Goal: Transaction & Acquisition: Purchase product/service

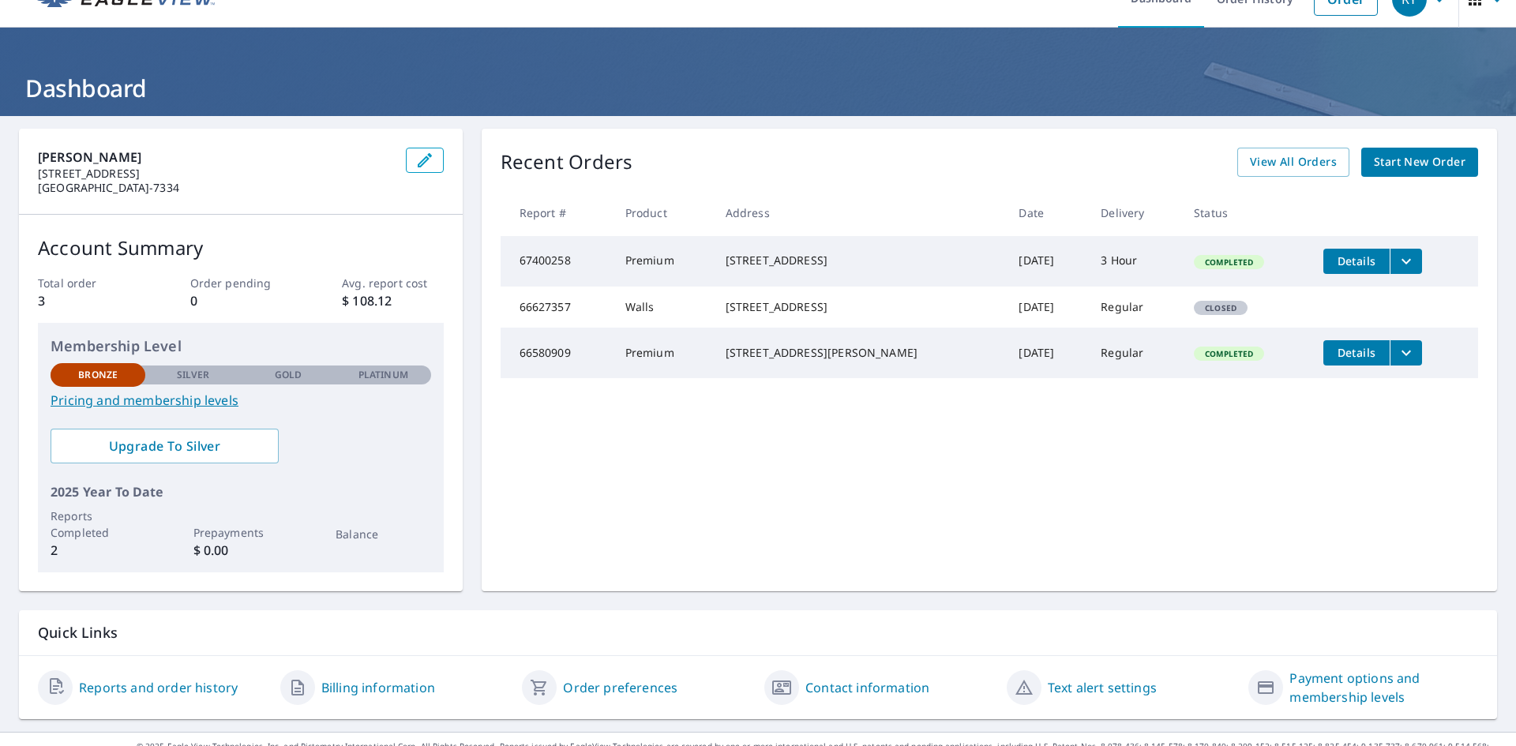
scroll to position [56, 0]
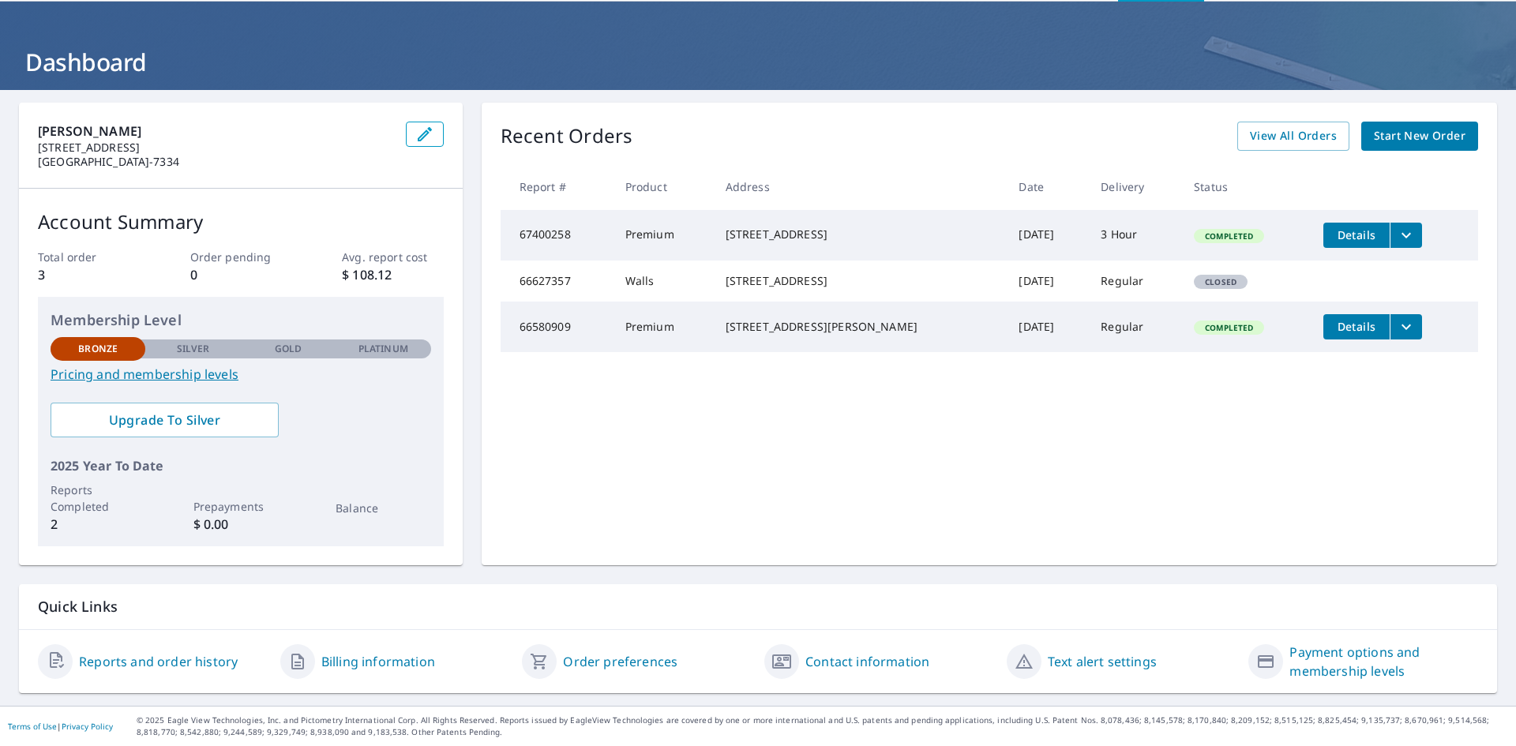
drag, startPoint x: 890, startPoint y: 470, endPoint x: 1039, endPoint y: 381, distance: 173.4
click at [890, 470] on div "Recent Orders View All Orders Start New Order Report # Product Address Date Del…" at bounding box center [989, 334] width 1015 height 463
click at [1409, 132] on span "Start New Order" at bounding box center [1420, 136] width 92 height 20
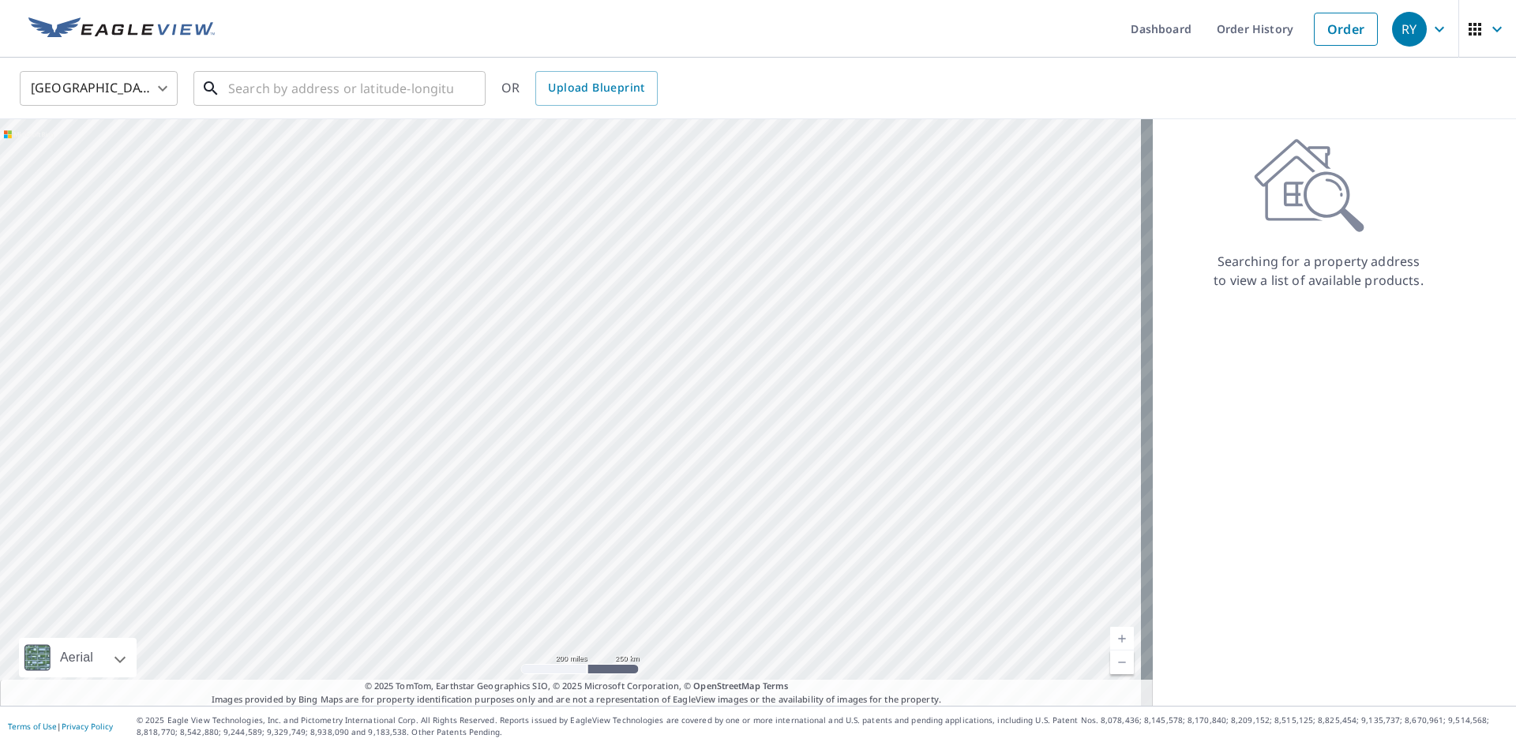
click at [289, 96] on input "text" at bounding box center [340, 88] width 225 height 44
paste input "[STREET_ADDRESS]"
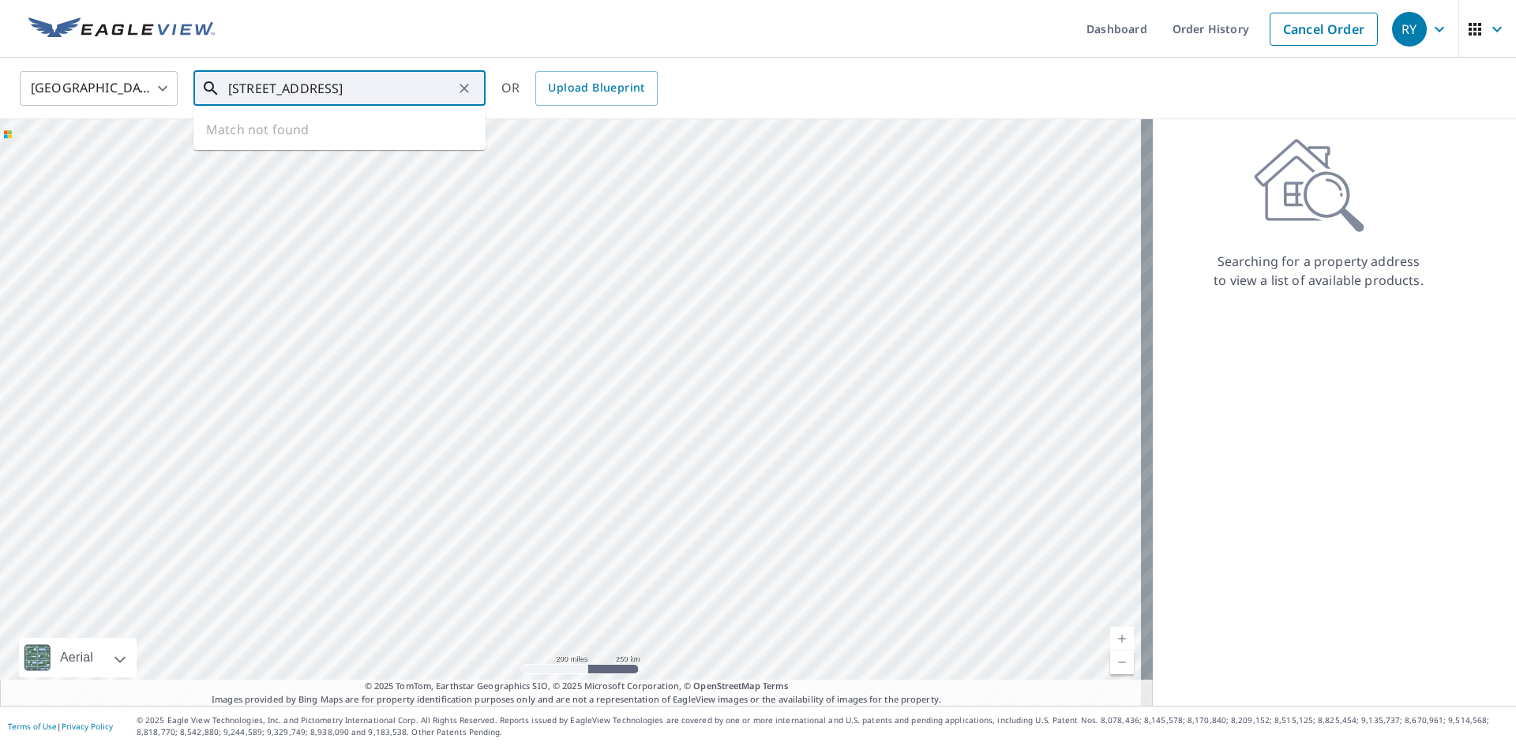
scroll to position [0, 24]
click at [336, 139] on span "[GEOGRAPHIC_DATA]" at bounding box center [349, 134] width 248 height 19
type input "[STREET_ADDRESS]"
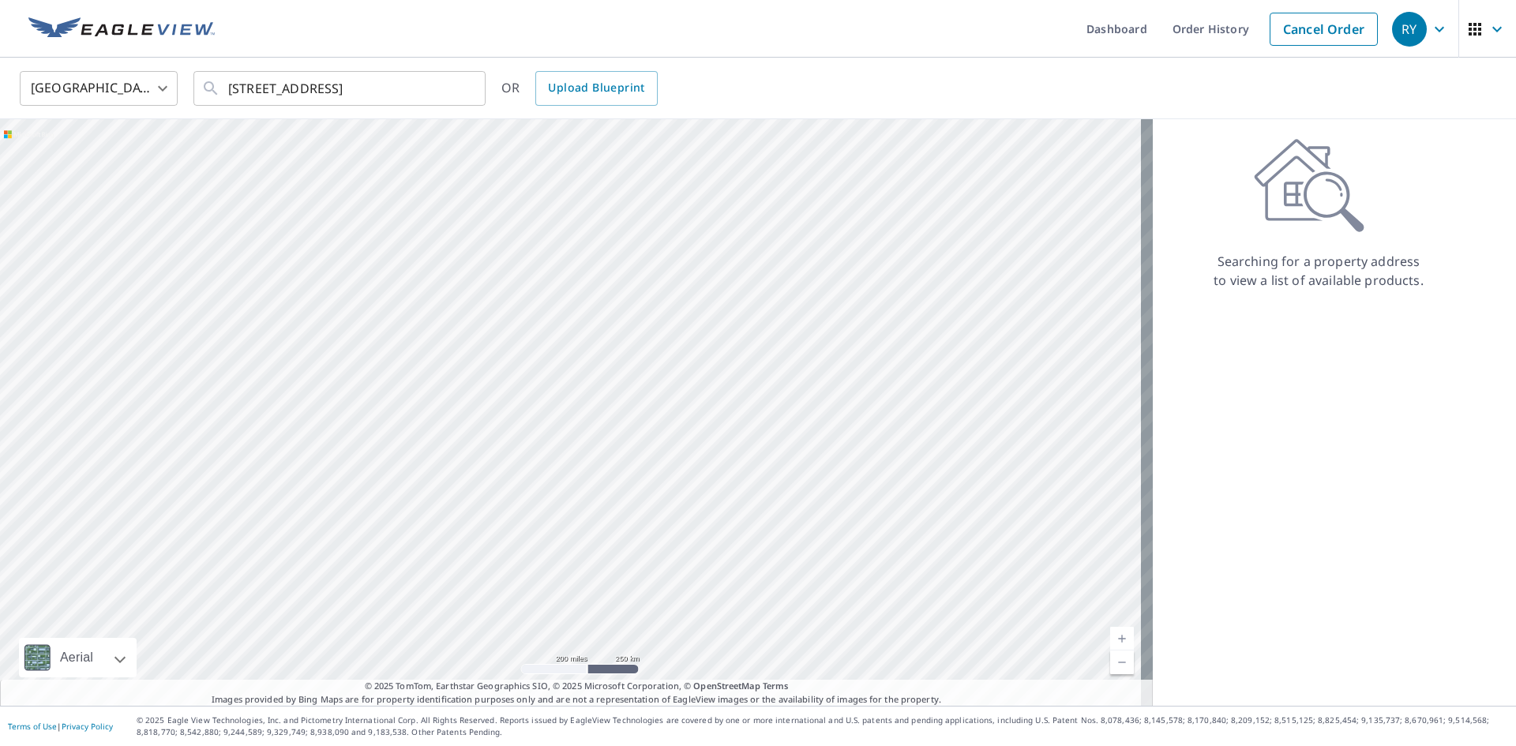
scroll to position [0, 0]
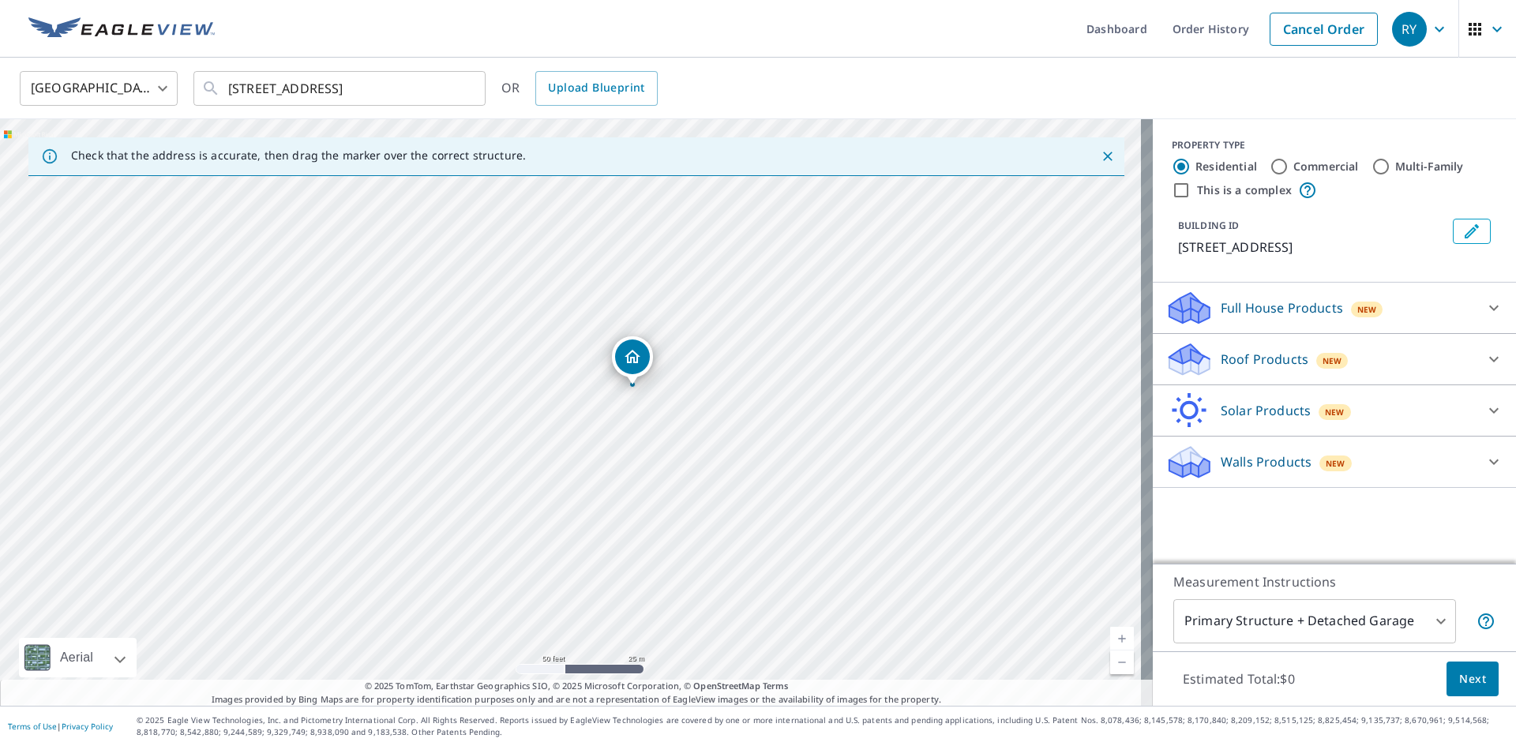
drag, startPoint x: 582, startPoint y: 420, endPoint x: 472, endPoint y: 295, distance: 166.1
click at [472, 295] on div "[STREET_ADDRESS]" at bounding box center [576, 412] width 1153 height 587
click at [1487, 321] on div at bounding box center [1494, 308] width 38 height 38
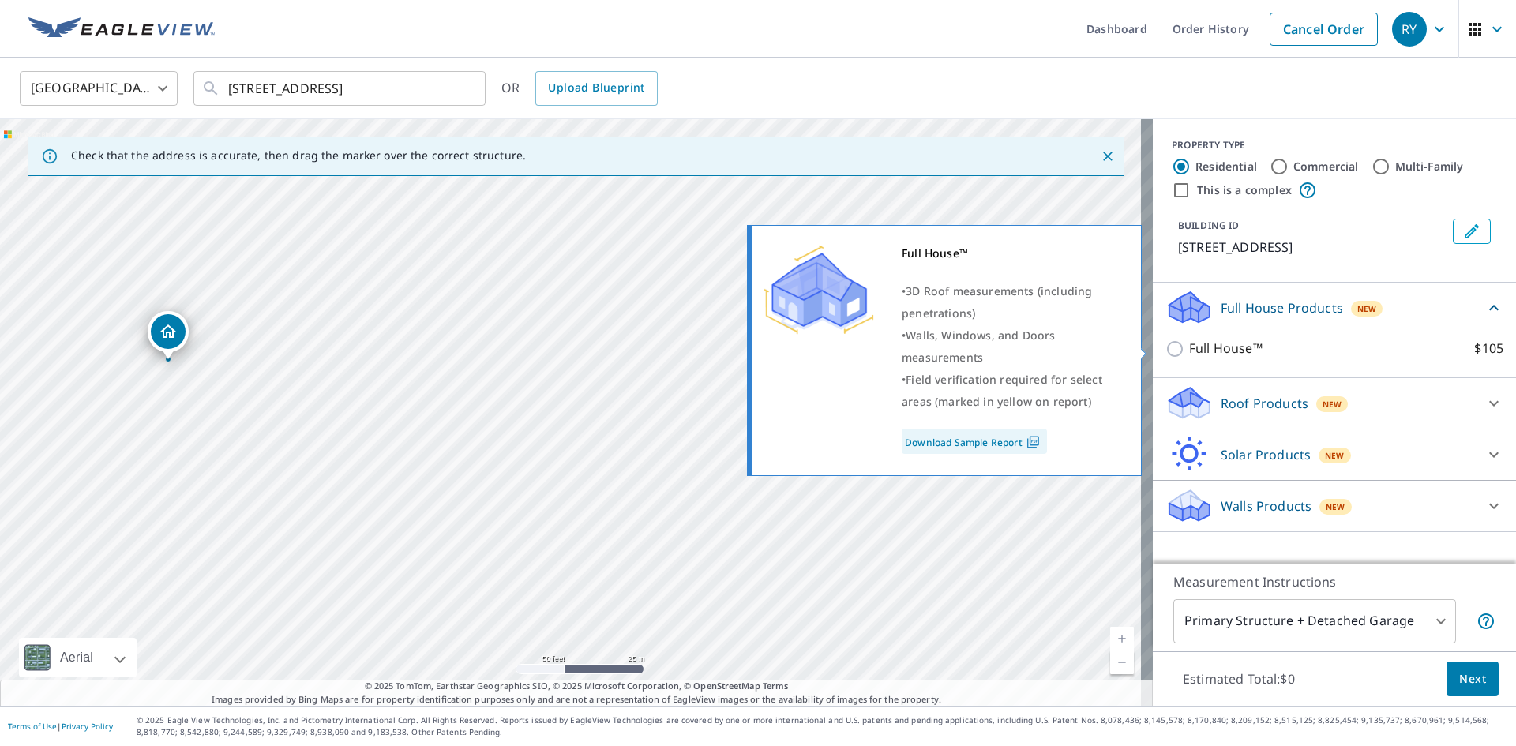
click at [1165, 346] on input "Full House™ $105" at bounding box center [1177, 348] width 24 height 19
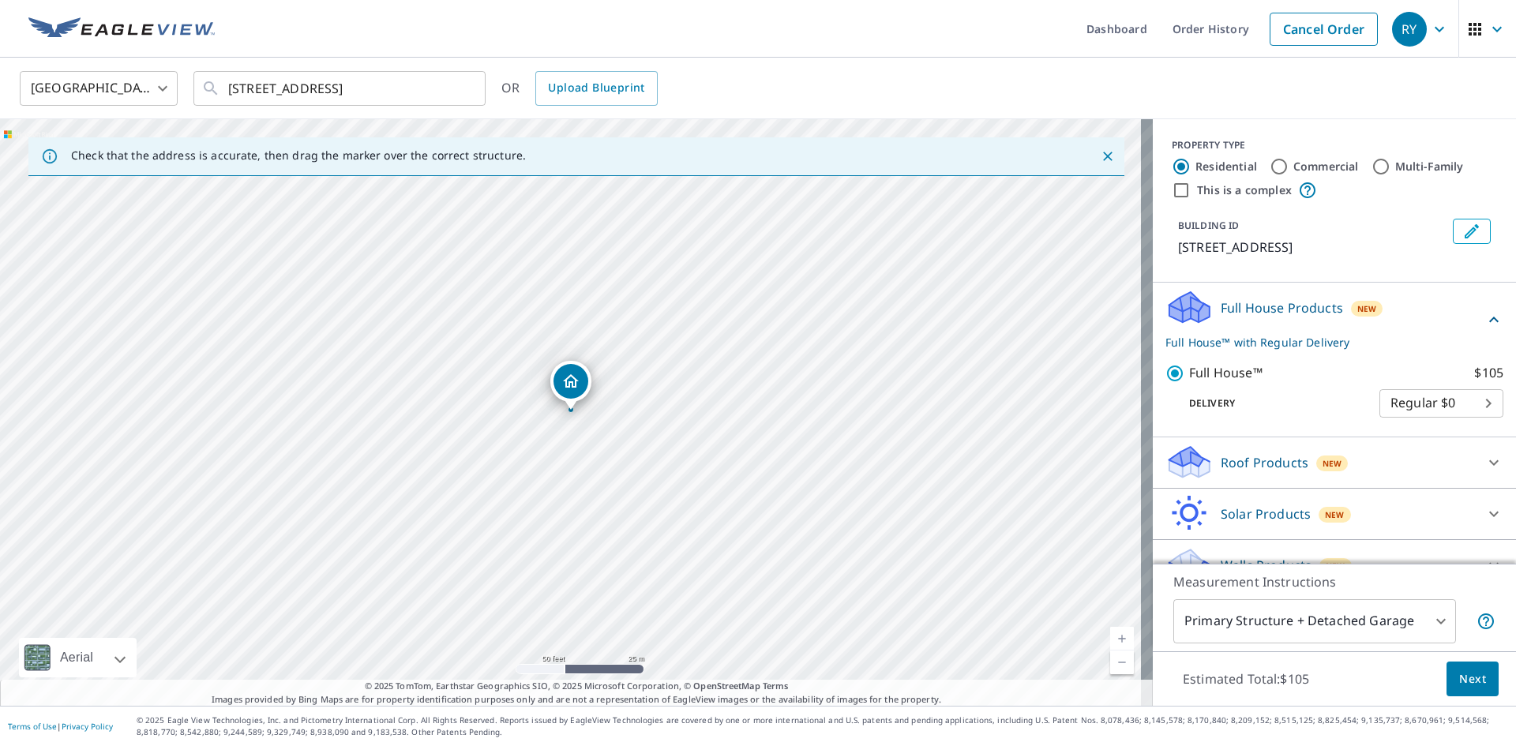
click at [1410, 413] on body "[PERSON_NAME] Dashboard Order History Cancel Order RY [GEOGRAPHIC_DATA] [GEOGRA…" at bounding box center [758, 373] width 1516 height 746
click at [1410, 413] on li "Regular $0" at bounding box center [1417, 403] width 124 height 28
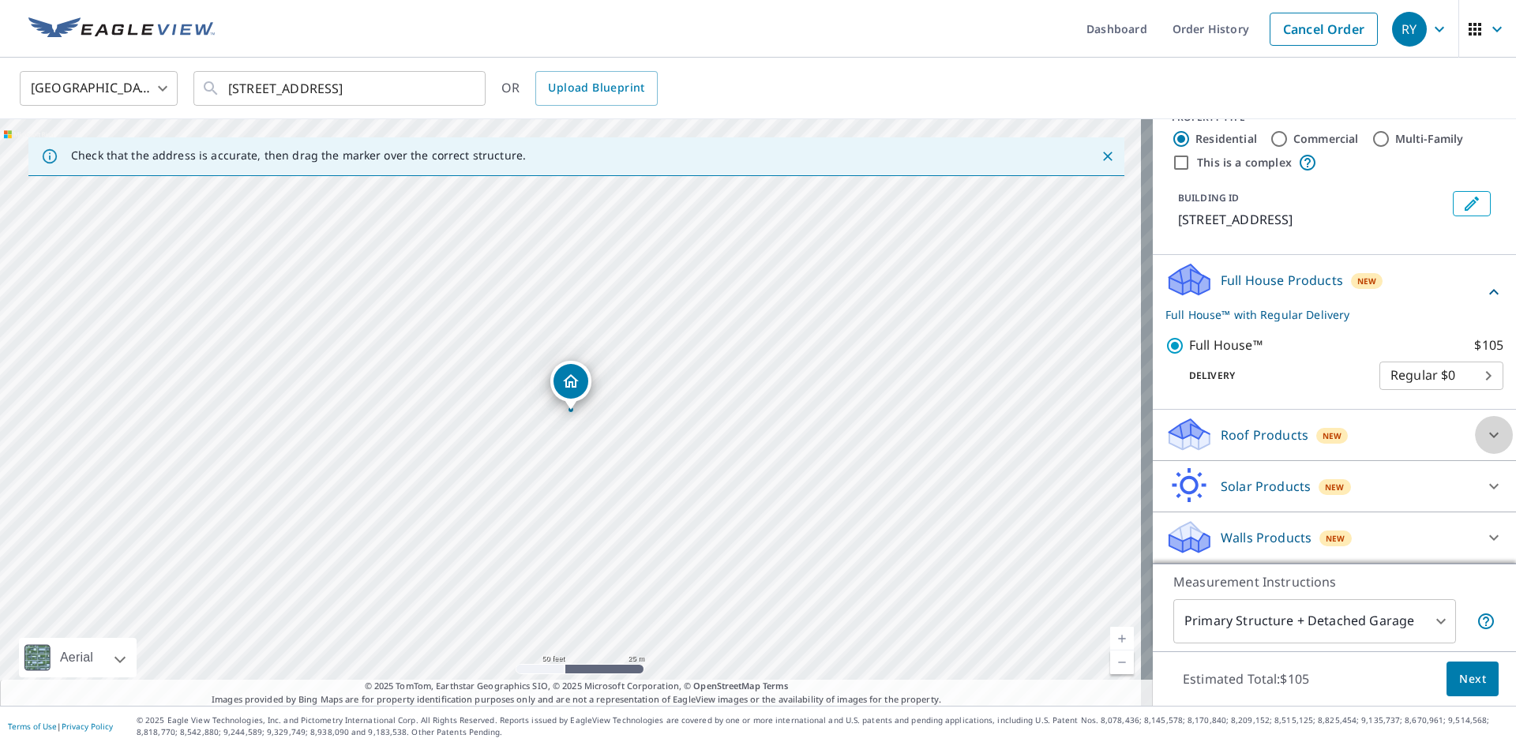
click at [1475, 426] on div at bounding box center [1494, 435] width 38 height 38
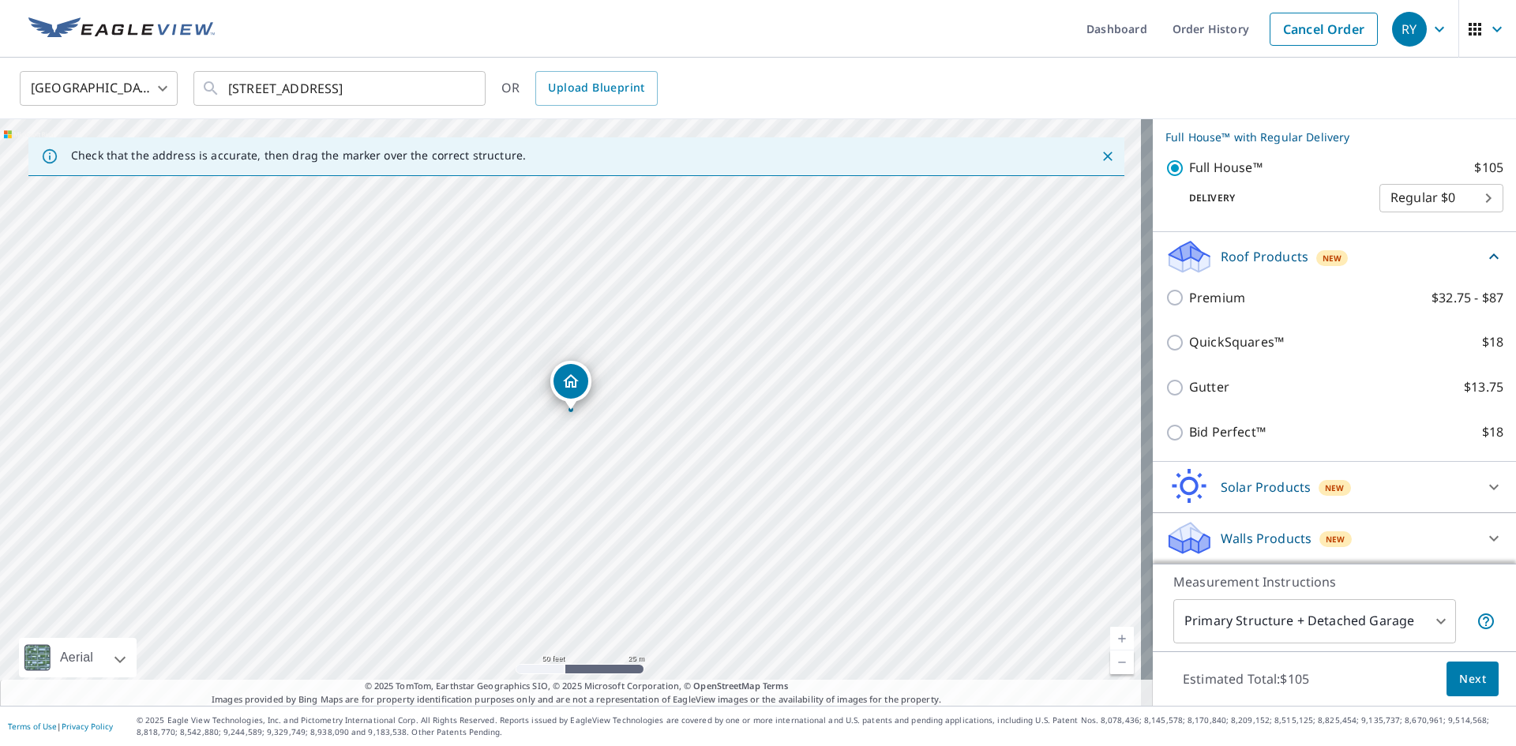
scroll to position [206, 0]
click at [1484, 546] on icon at bounding box center [1493, 537] width 19 height 19
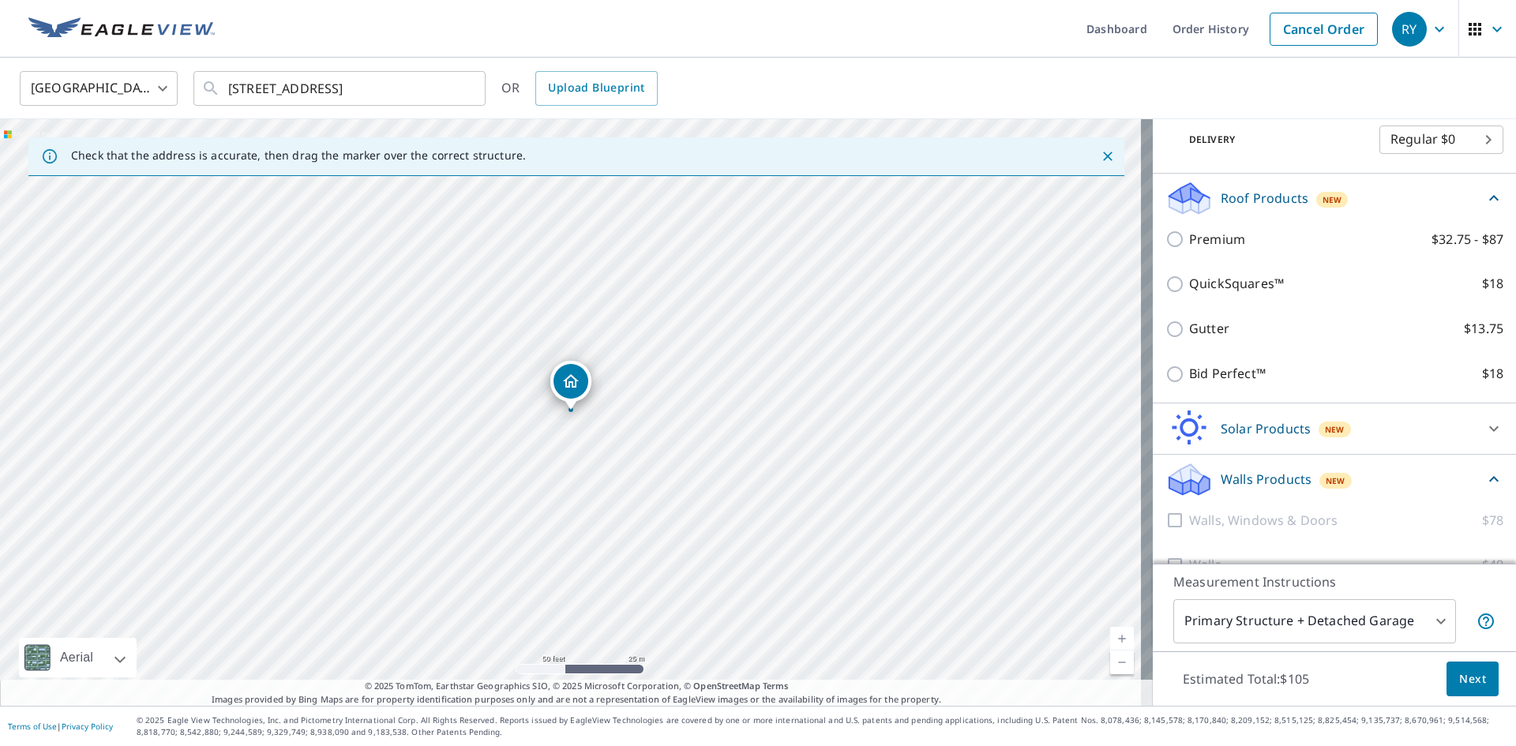
scroll to position [294, 0]
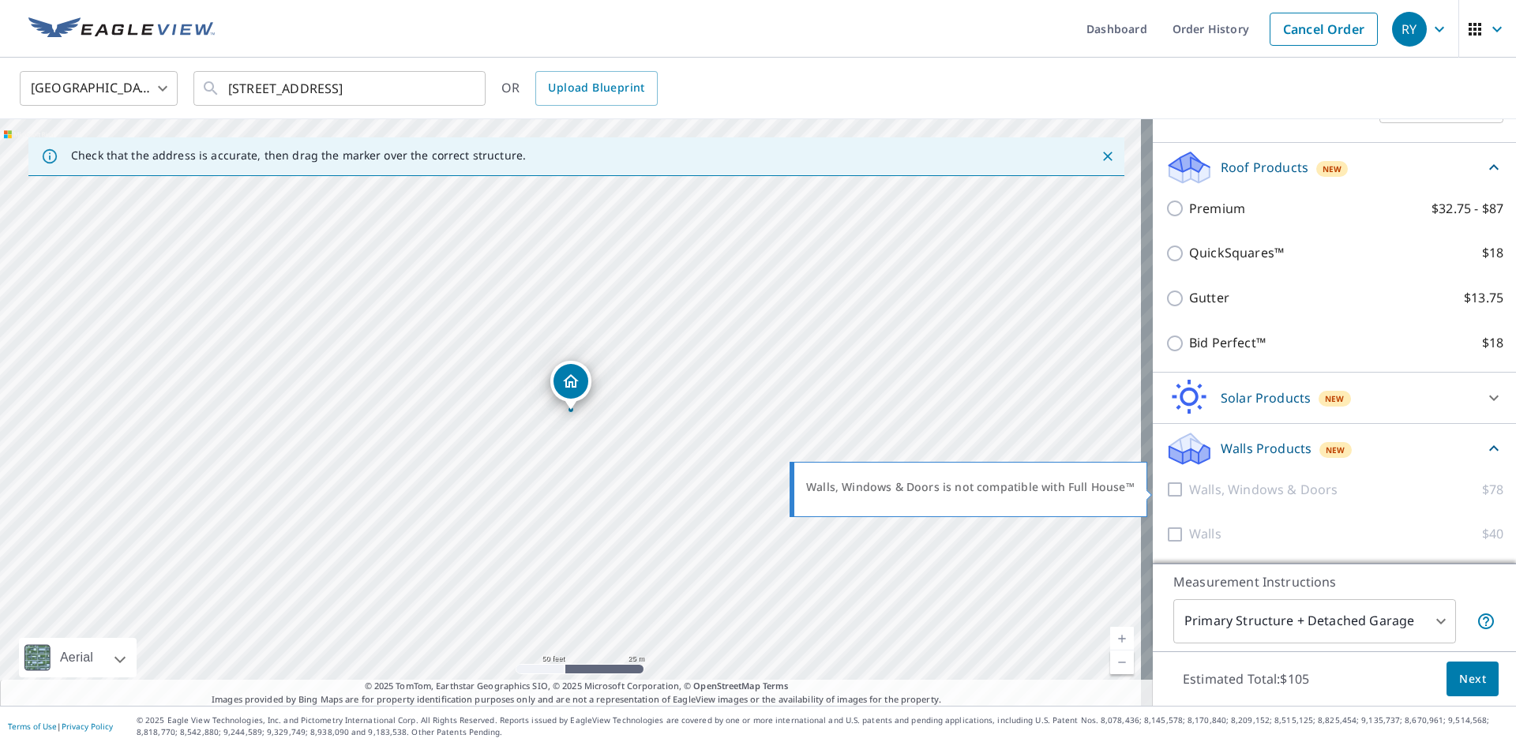
click at [1165, 492] on div at bounding box center [1177, 490] width 24 height 20
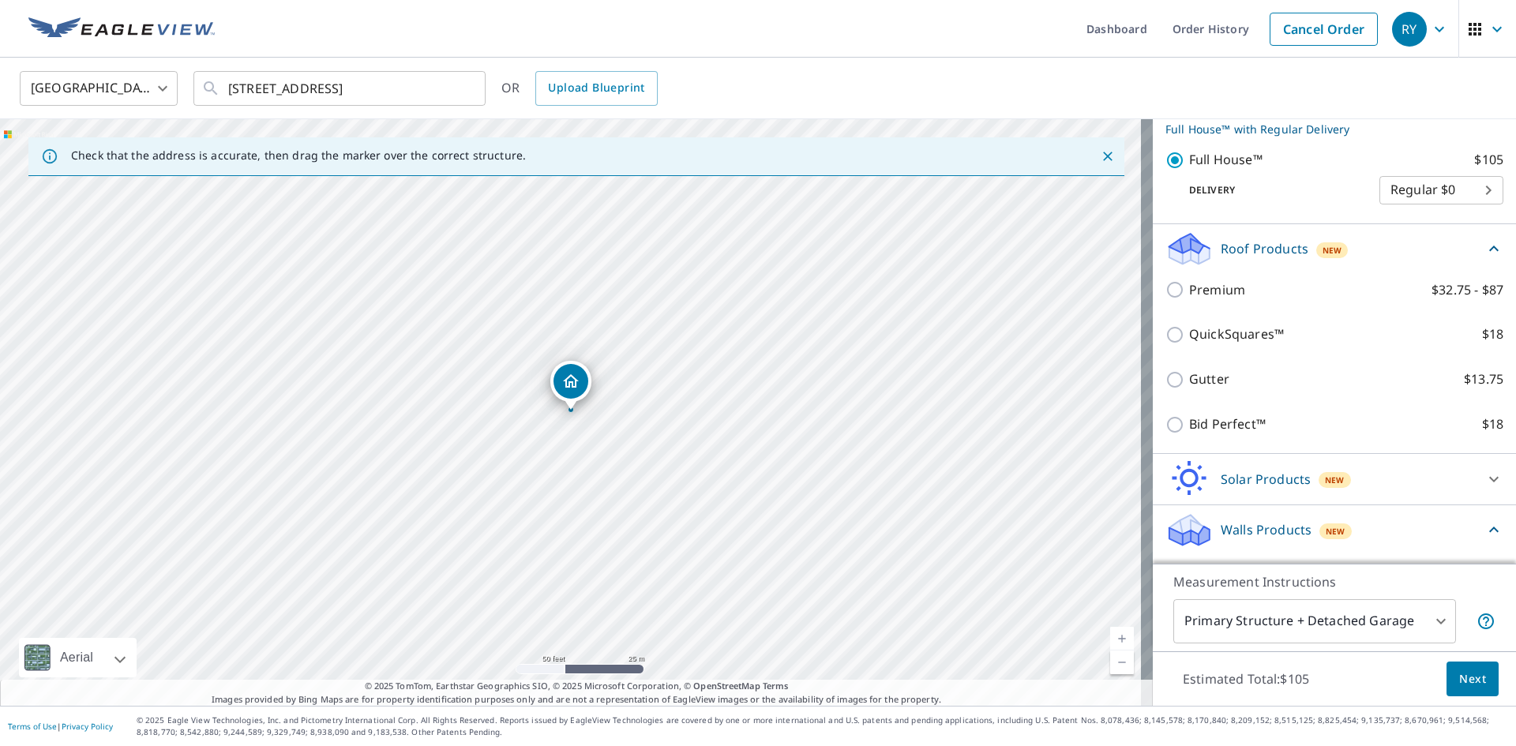
scroll to position [137, 0]
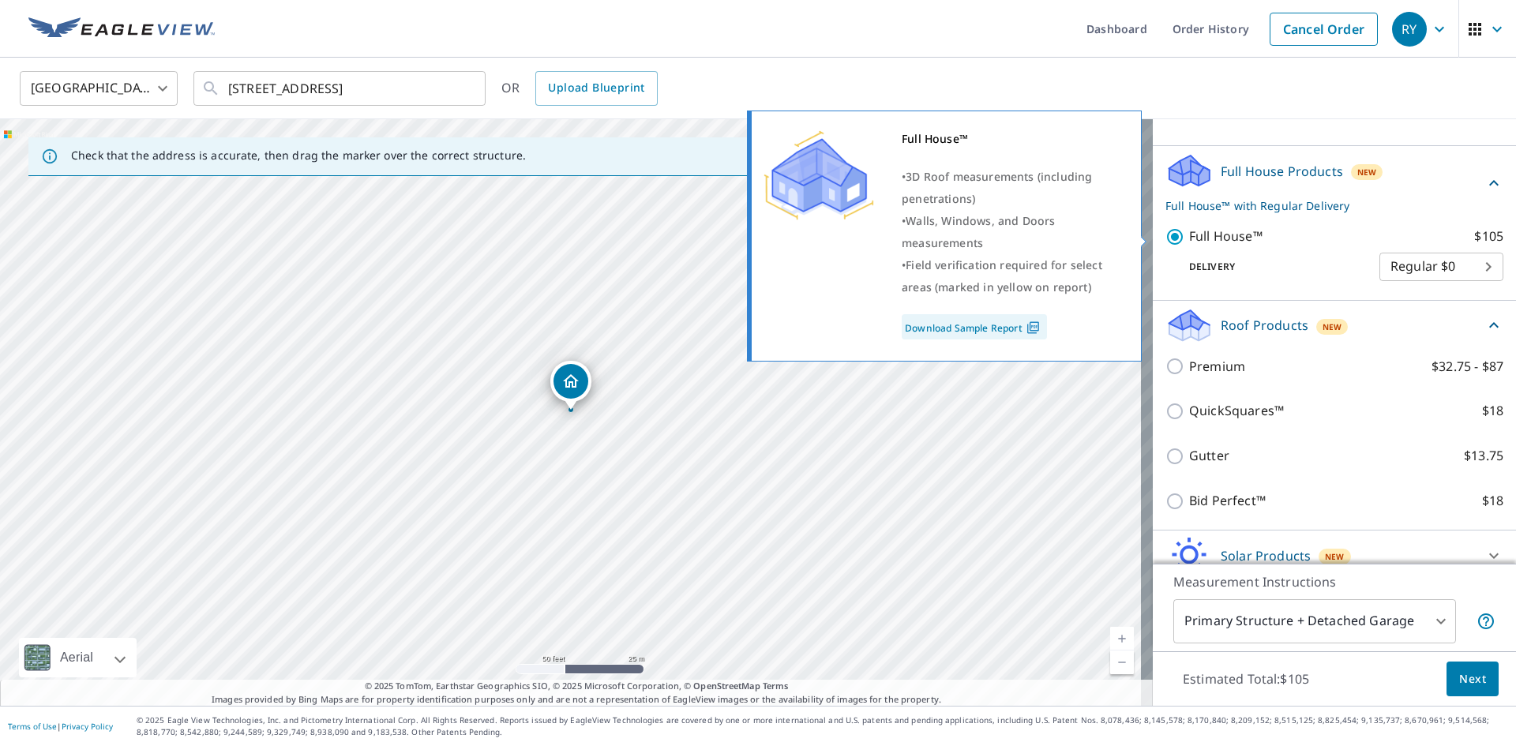
click at [1172, 235] on input "Full House™ $105" at bounding box center [1177, 236] width 24 height 19
checkbox input "false"
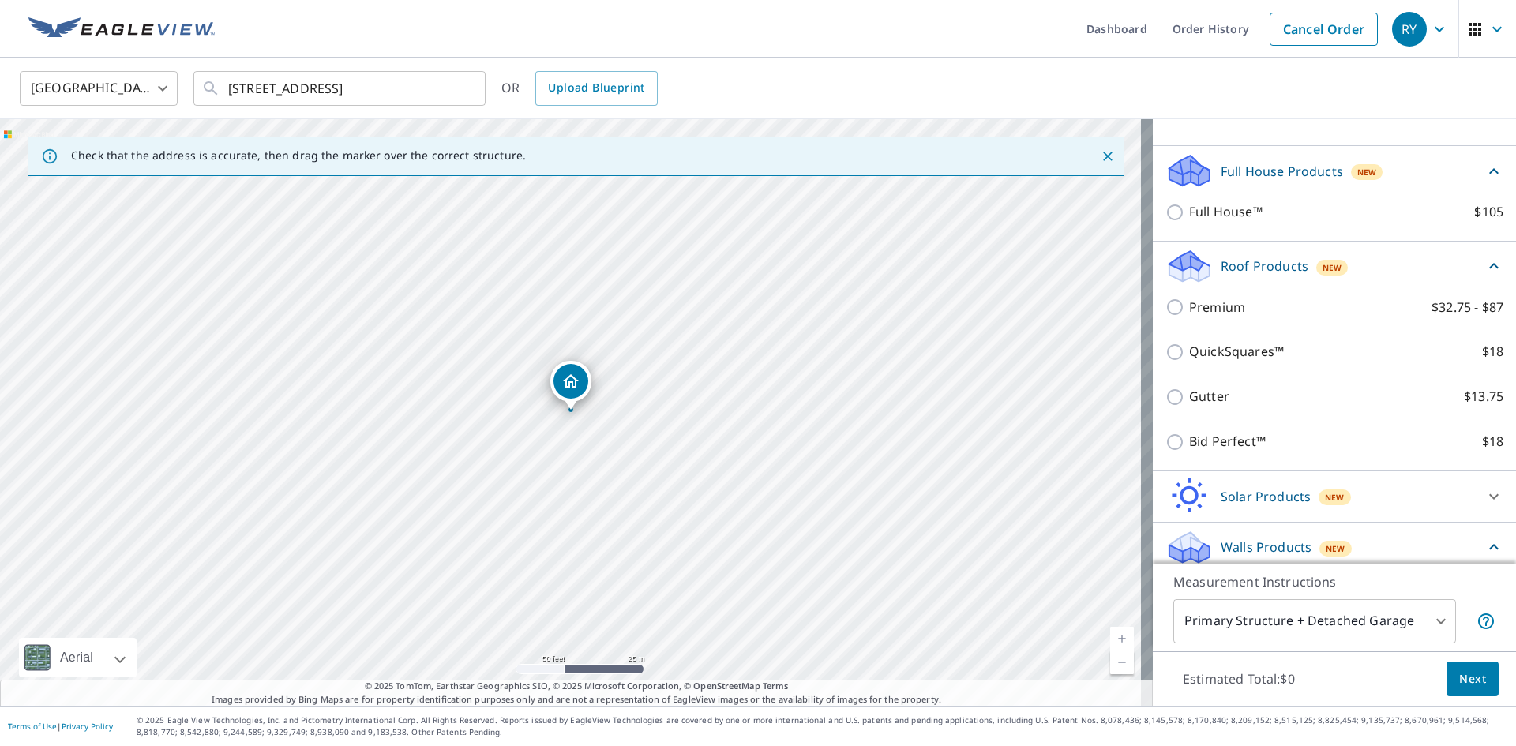
scroll to position [235, 0]
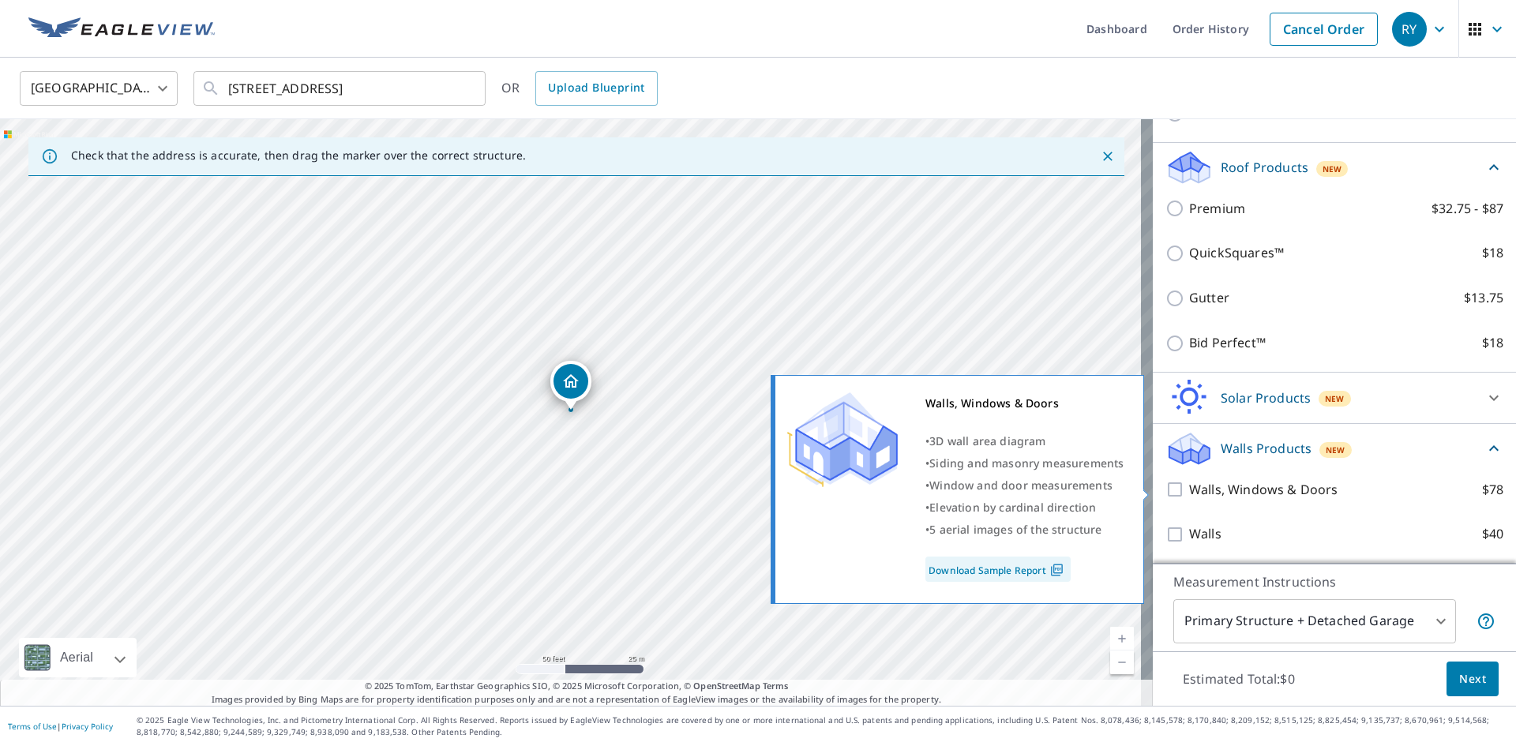
click at [1165, 495] on input "Walls, Windows & Doors $78" at bounding box center [1177, 489] width 24 height 19
checkbox input "true"
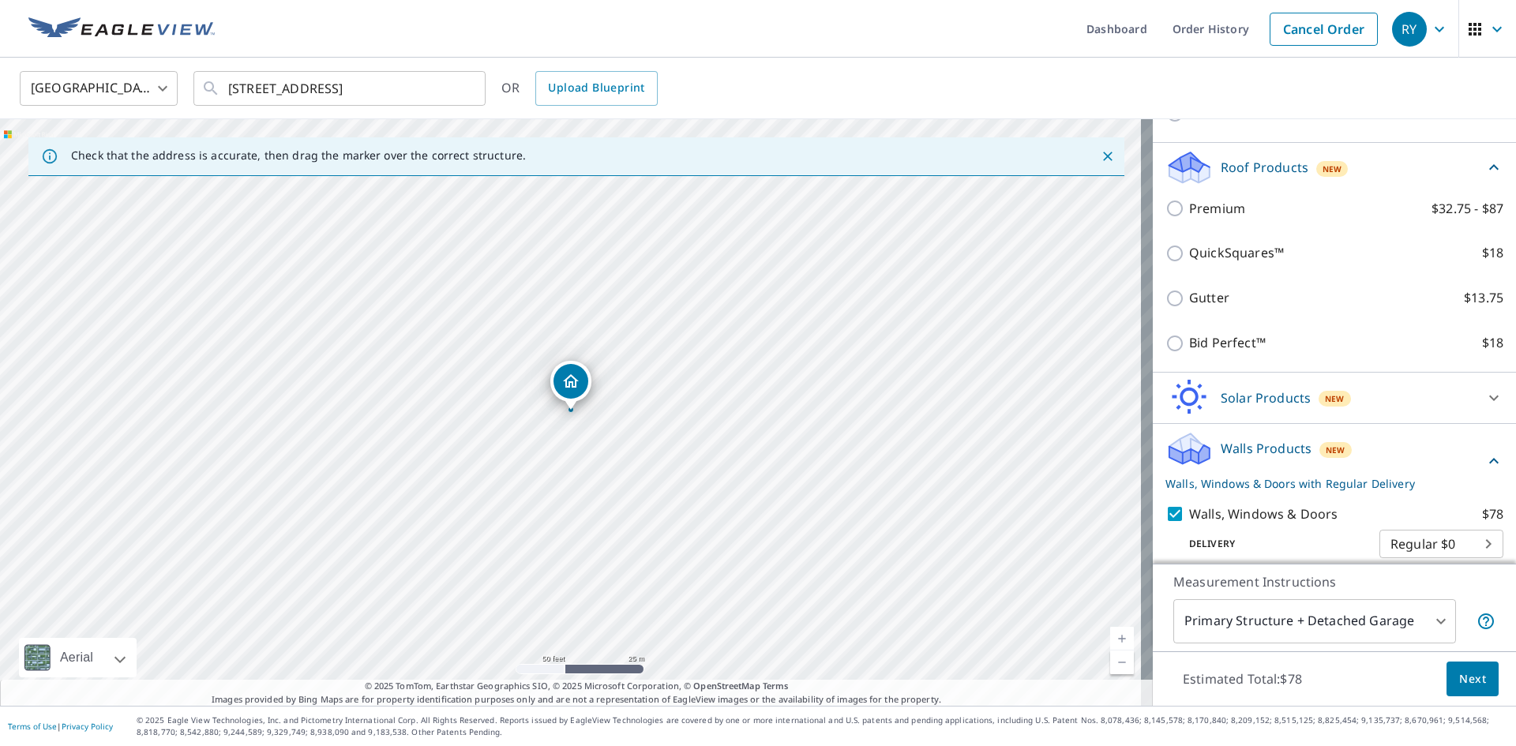
scroll to position [294, 0]
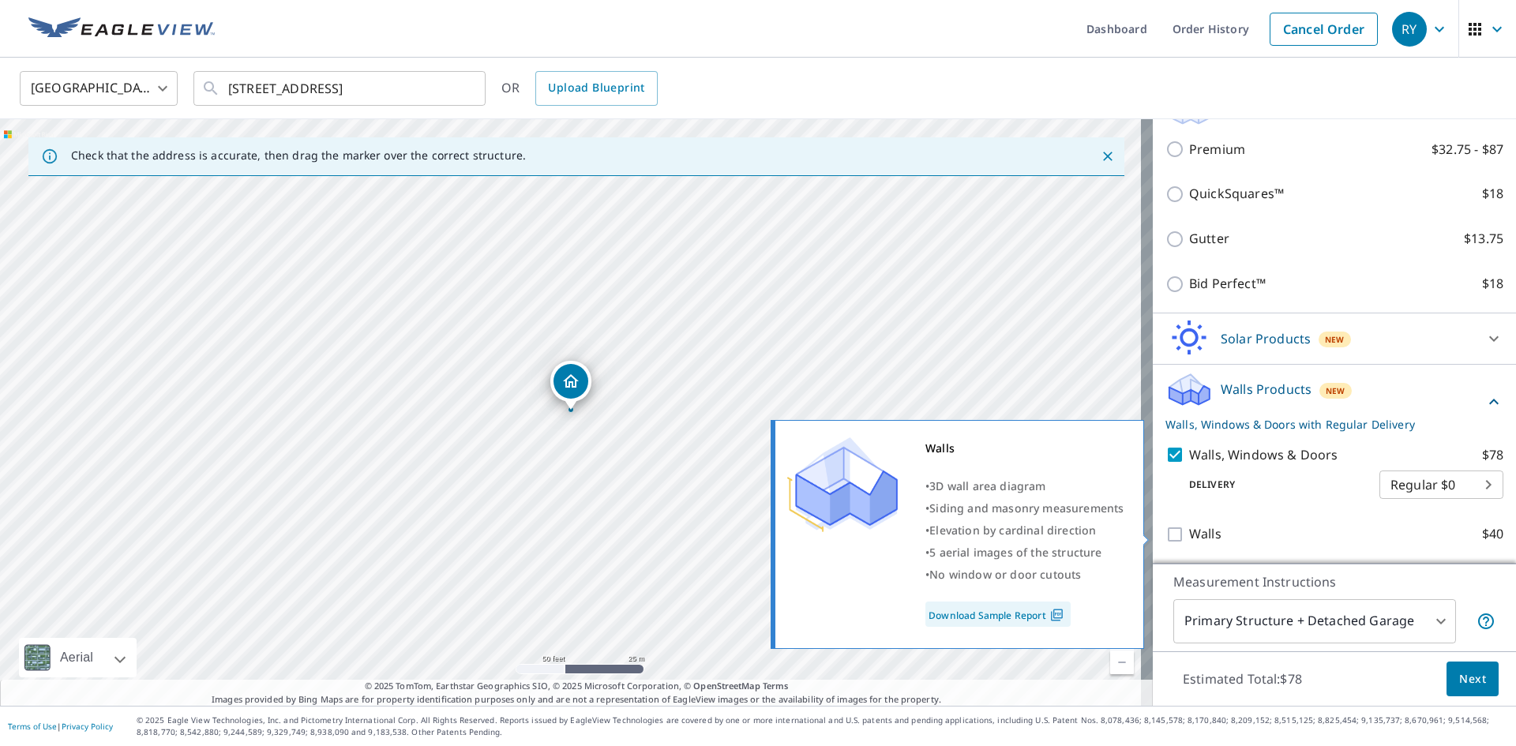
click at [1168, 529] on input "Walls $40" at bounding box center [1177, 534] width 24 height 19
checkbox input "true"
checkbox input "false"
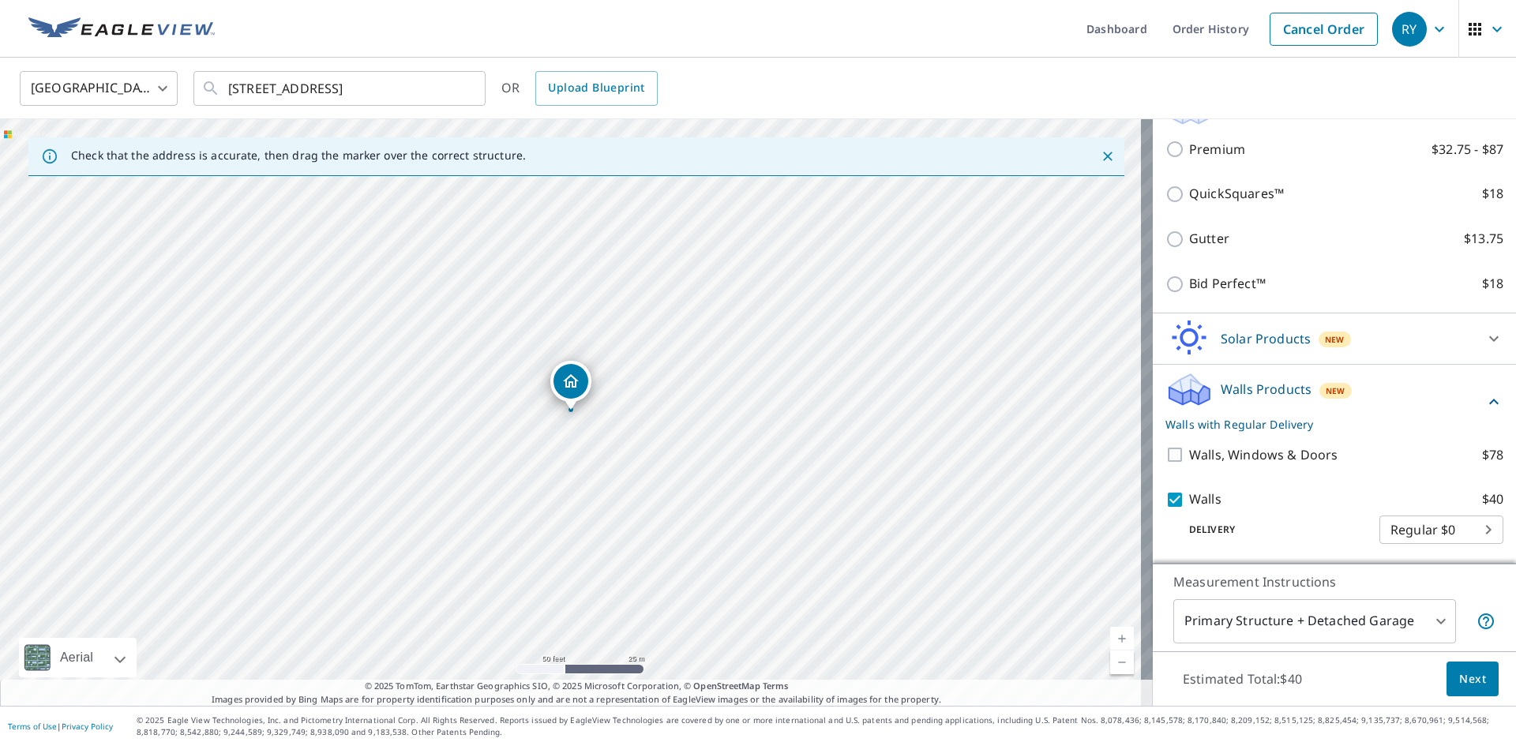
click at [1385, 523] on body "[PERSON_NAME] Dashboard Order History Cancel Order RY [GEOGRAPHIC_DATA] [GEOGRA…" at bounding box center [758, 373] width 1516 height 746
click at [1387, 534] on ul "Regular $0" at bounding box center [1417, 528] width 124 height 41
click at [1174, 489] on div at bounding box center [758, 373] width 1516 height 746
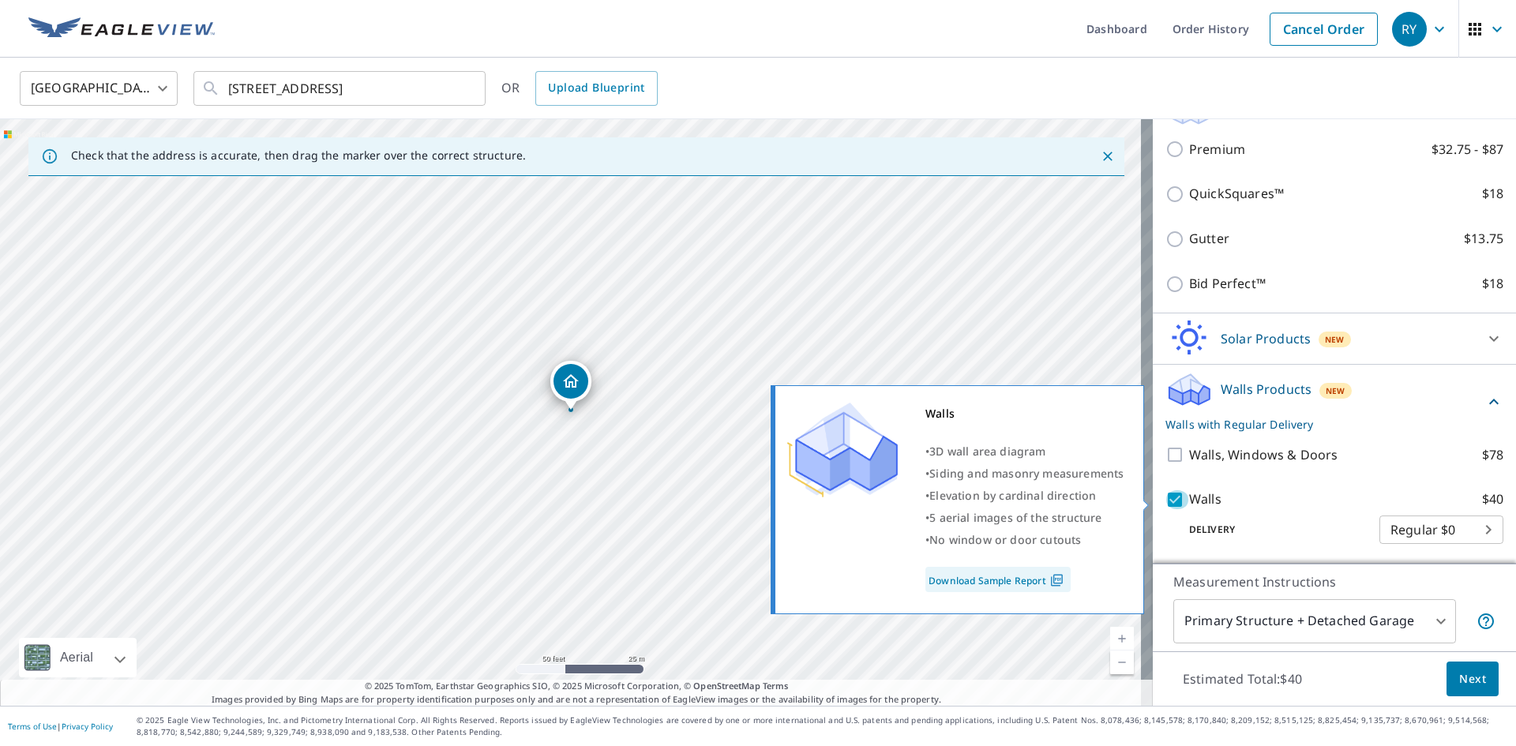
click at [1168, 497] on input "Walls $40" at bounding box center [1177, 499] width 24 height 19
checkbox input "false"
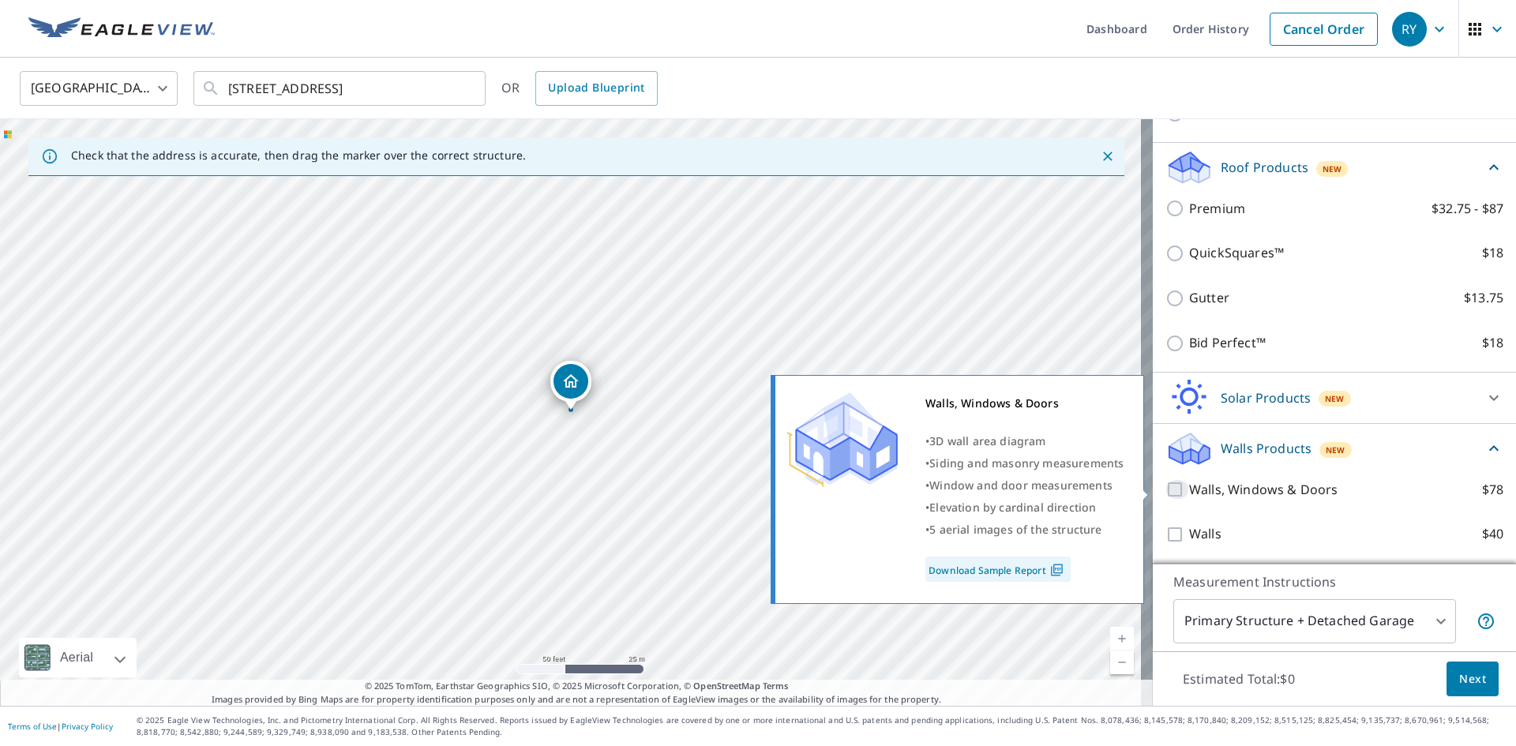
click at [1168, 480] on input "Walls, Windows & Doors $78" at bounding box center [1177, 489] width 24 height 19
checkbox input "true"
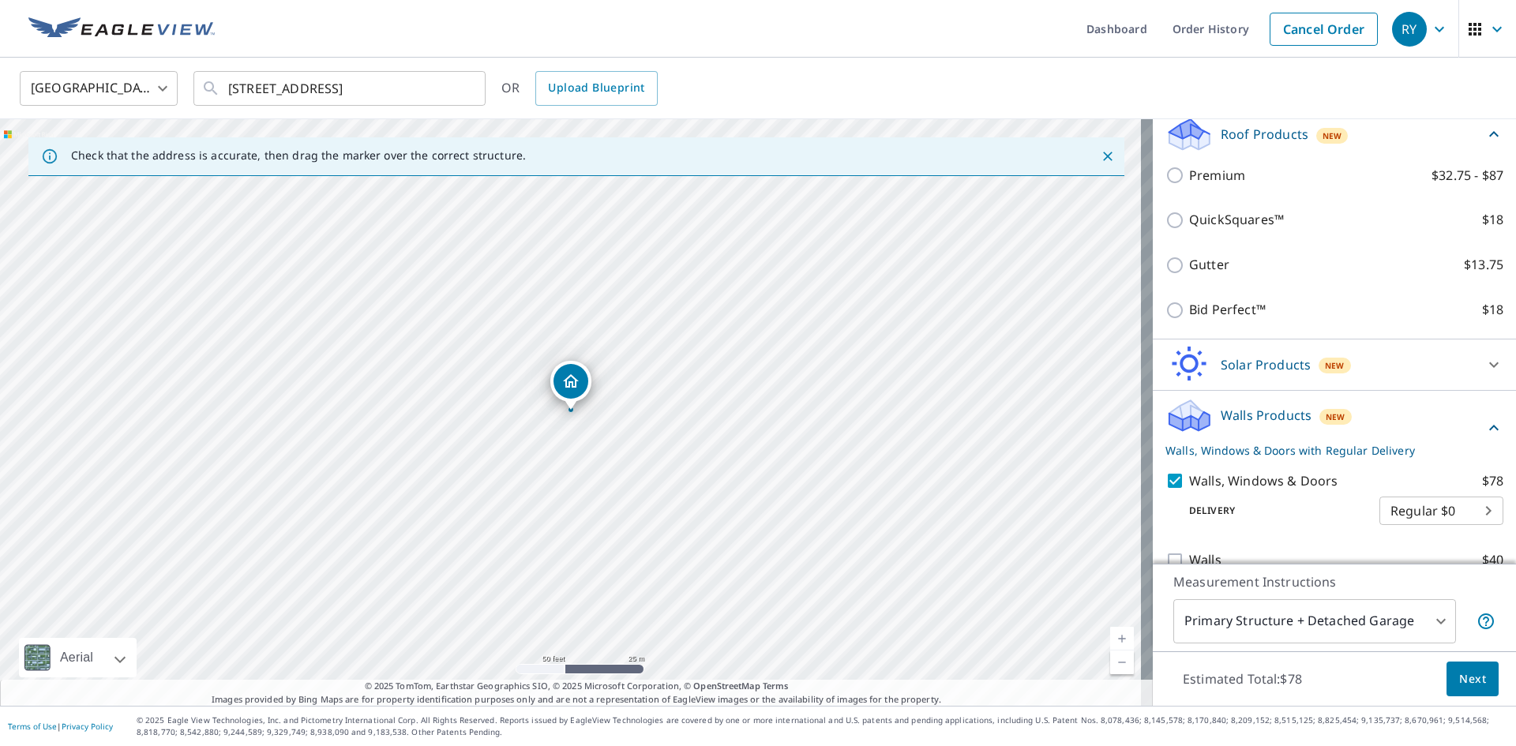
scroll to position [294, 0]
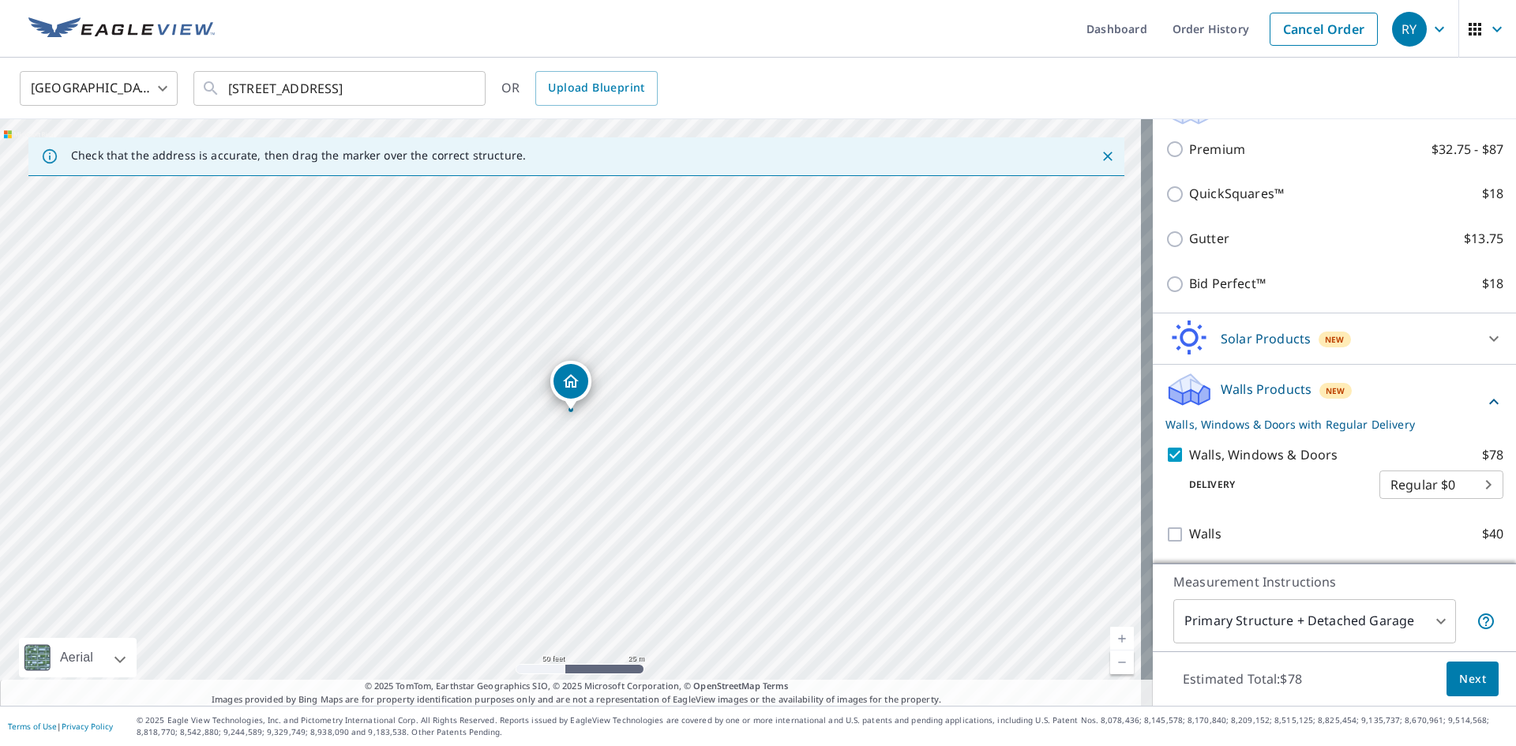
click at [1401, 495] on body "[PERSON_NAME] Dashboard Order History Cancel Order RY [GEOGRAPHIC_DATA] [GEOGRA…" at bounding box center [758, 373] width 1516 height 746
click at [1403, 494] on ul "Regular $0" at bounding box center [1417, 483] width 124 height 41
click at [1224, 486] on div at bounding box center [758, 373] width 1516 height 746
click at [1224, 622] on body "[PERSON_NAME] Dashboard Order History Cancel Order RY [GEOGRAPHIC_DATA] [GEOGRA…" at bounding box center [758, 373] width 1516 height 746
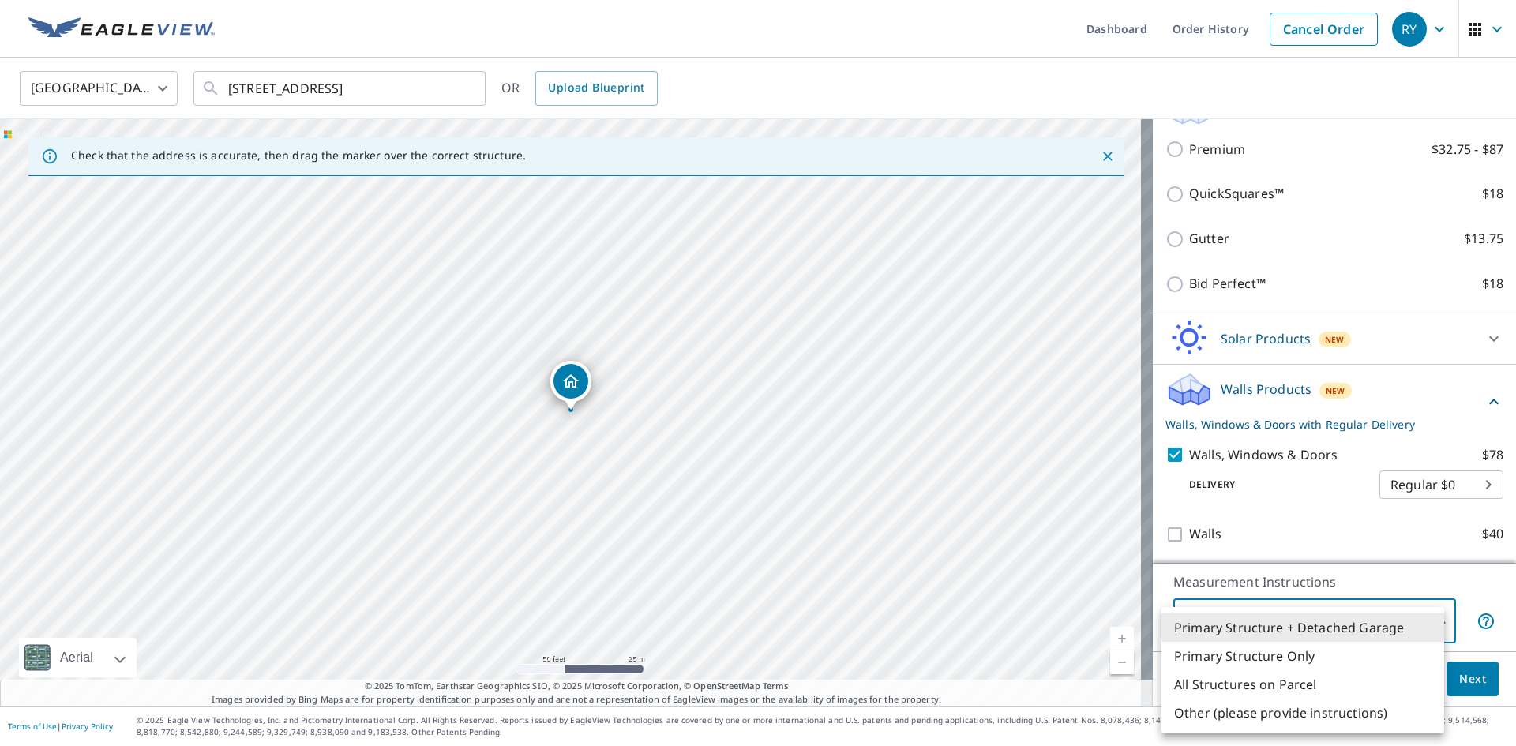
drag, startPoint x: 725, startPoint y: 396, endPoint x: 725, endPoint y: 475, distance: 78.9
click at [725, 475] on div at bounding box center [758, 373] width 1516 height 746
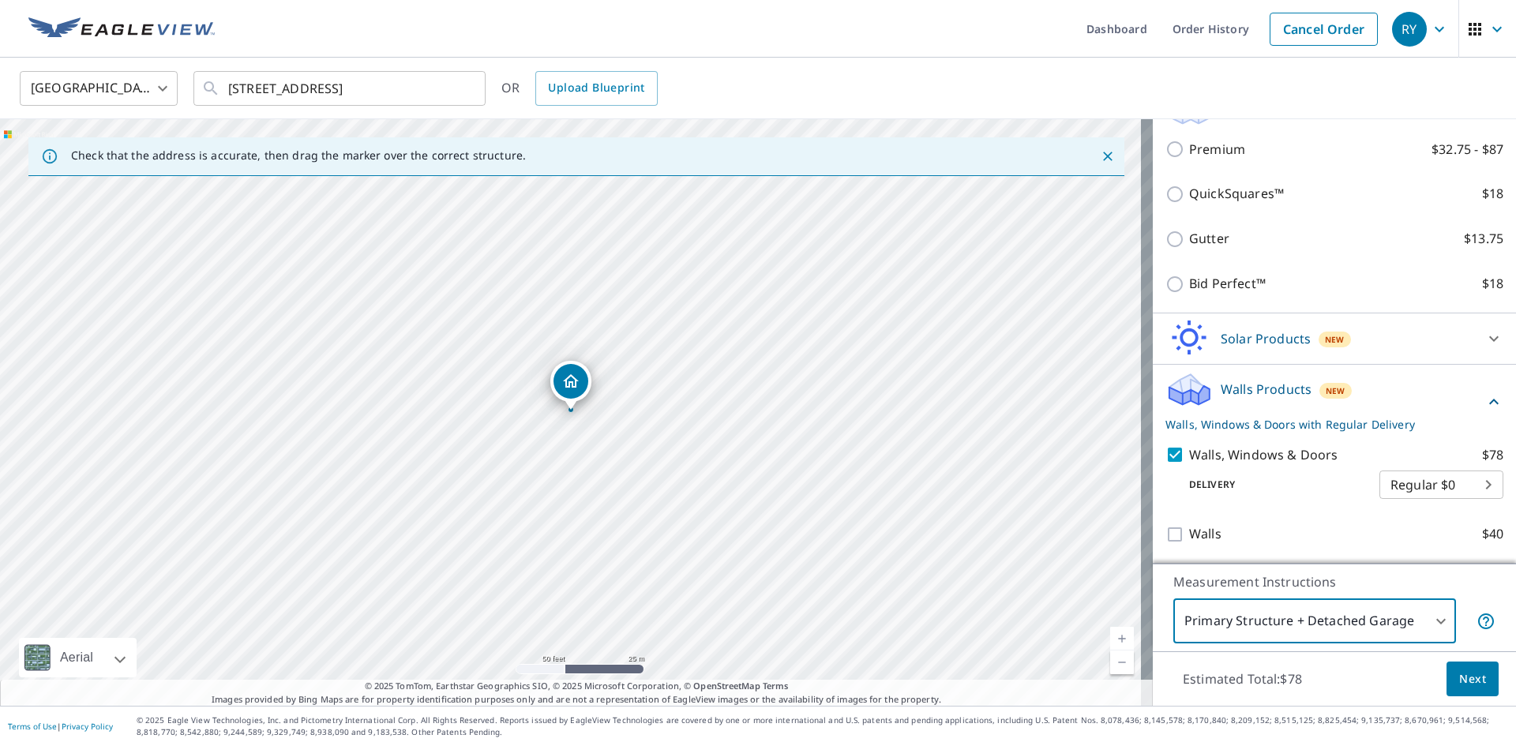
click at [1211, 607] on body "[PERSON_NAME] Dashboard Order History Cancel Order RY [GEOGRAPHIC_DATA] [GEOGRA…" at bounding box center [758, 373] width 1516 height 746
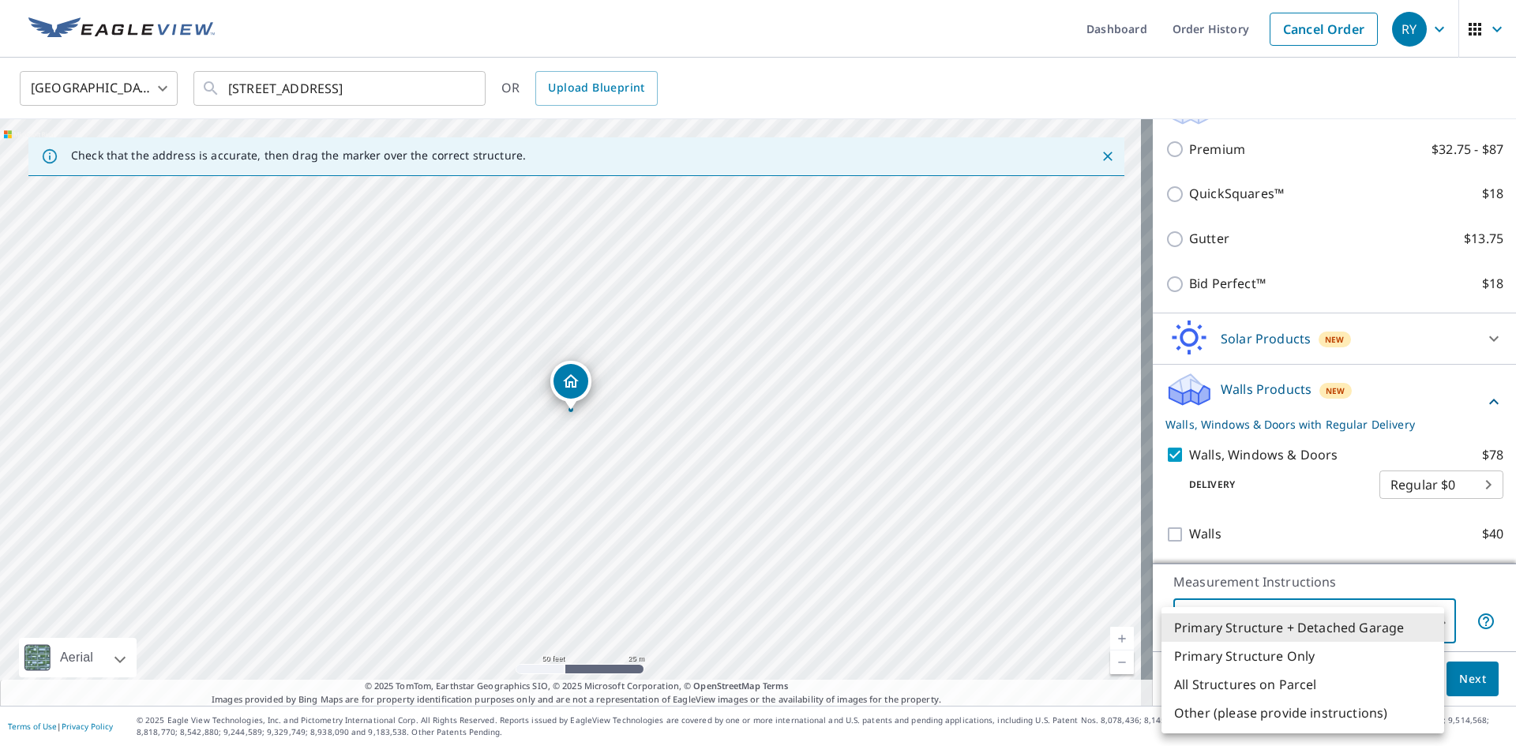
click at [1217, 684] on li "All Structures on Parcel" at bounding box center [1302, 684] width 283 height 28
type input "3"
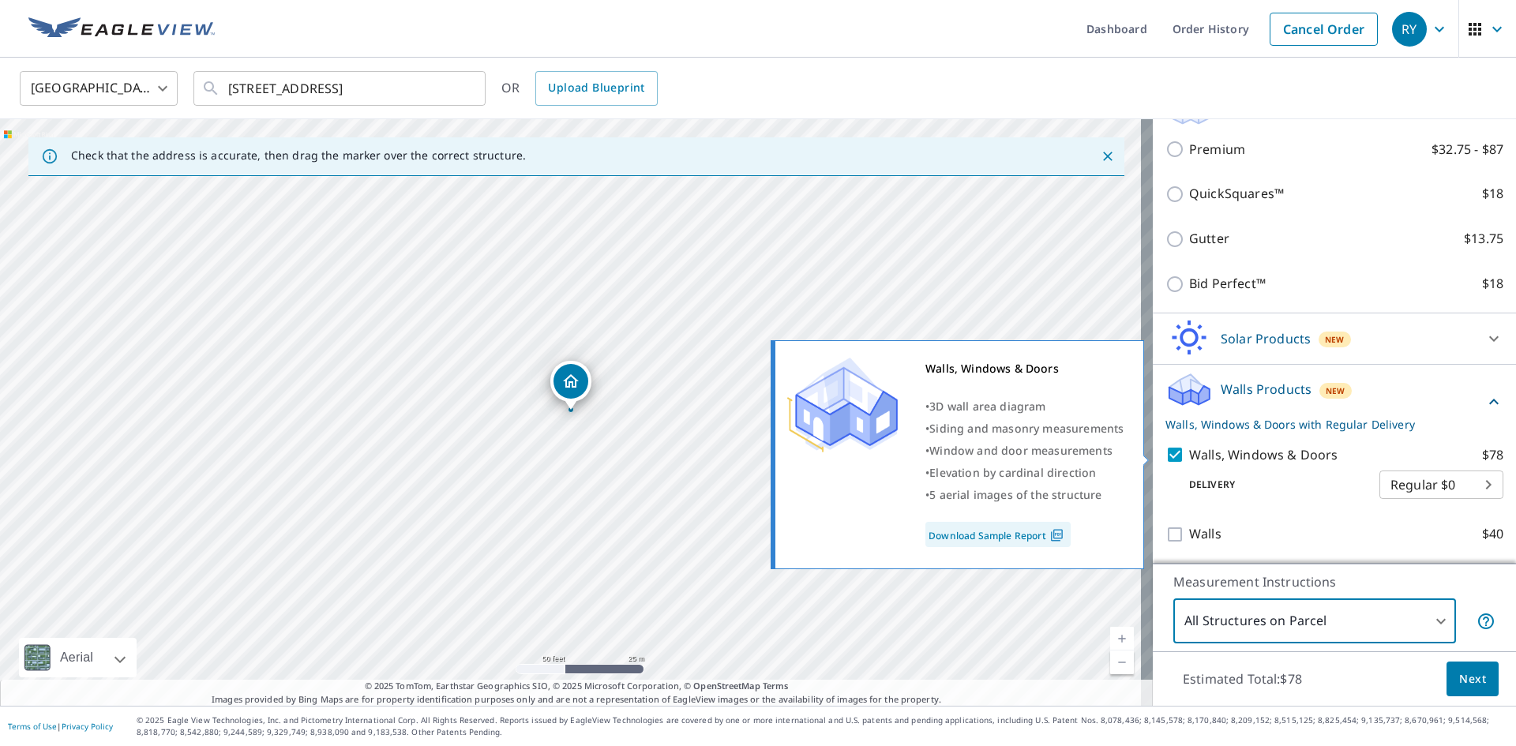
click at [1165, 450] on input "Walls, Windows & Doors $78" at bounding box center [1177, 454] width 24 height 19
checkbox input "false"
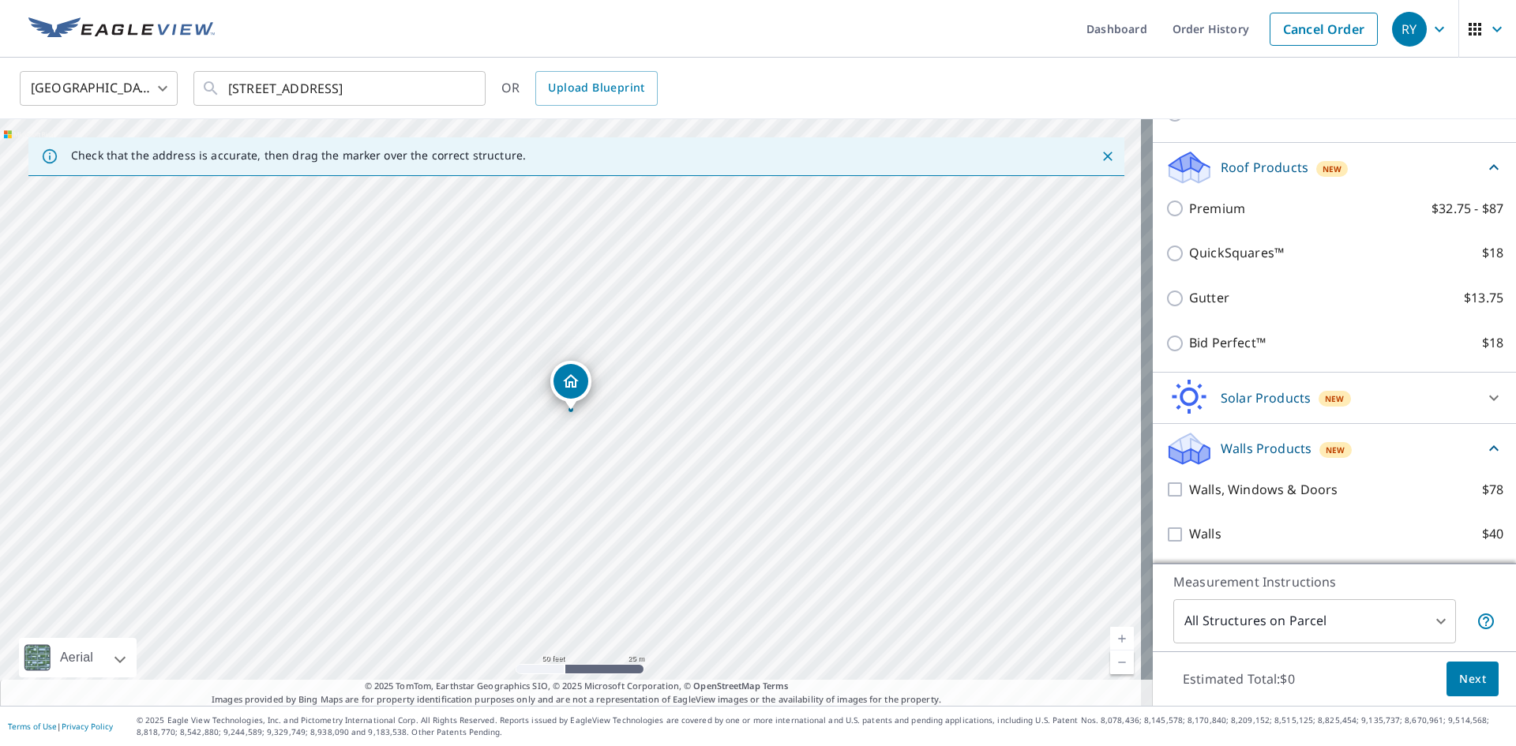
scroll to position [0, 0]
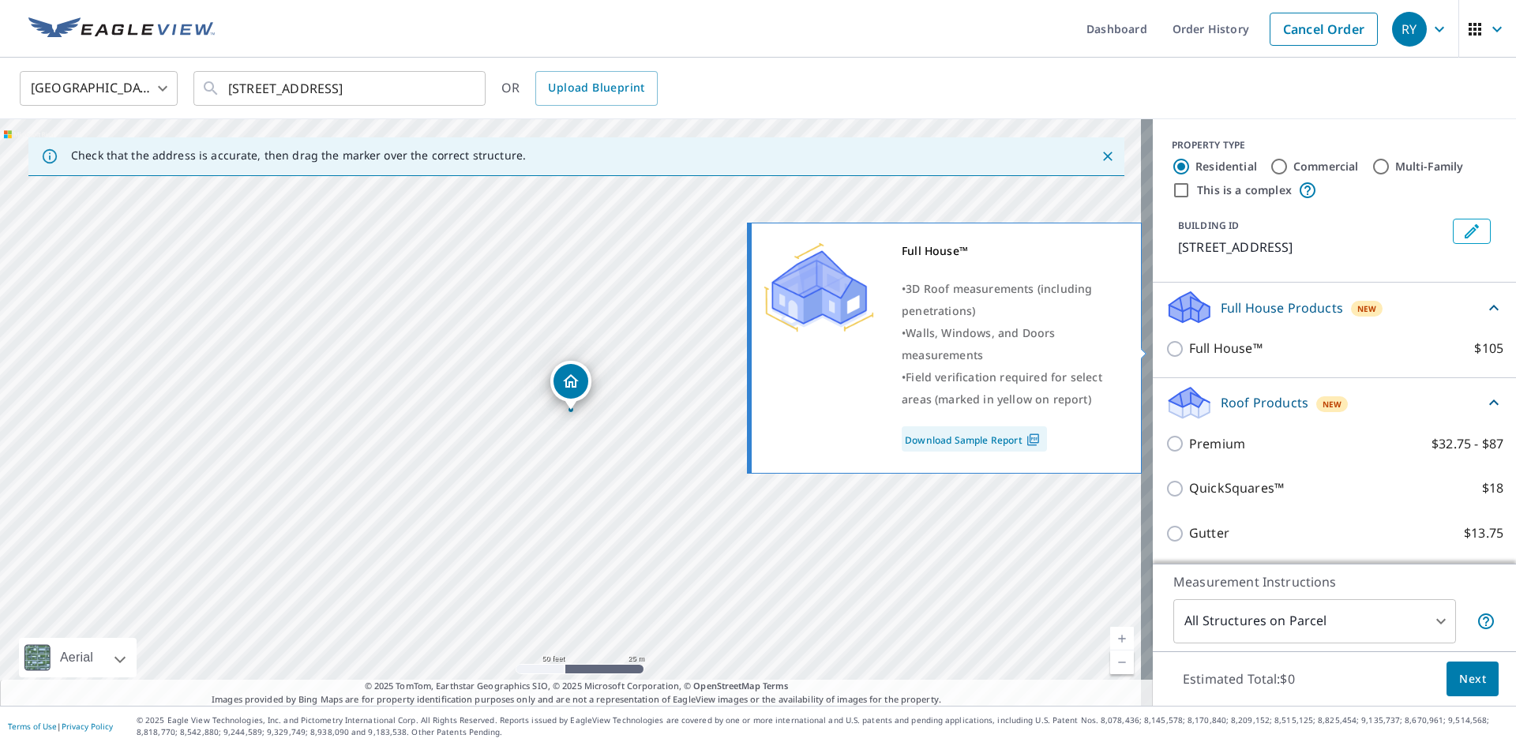
click at [1167, 350] on input "Full House™ $105" at bounding box center [1177, 348] width 24 height 19
checkbox input "true"
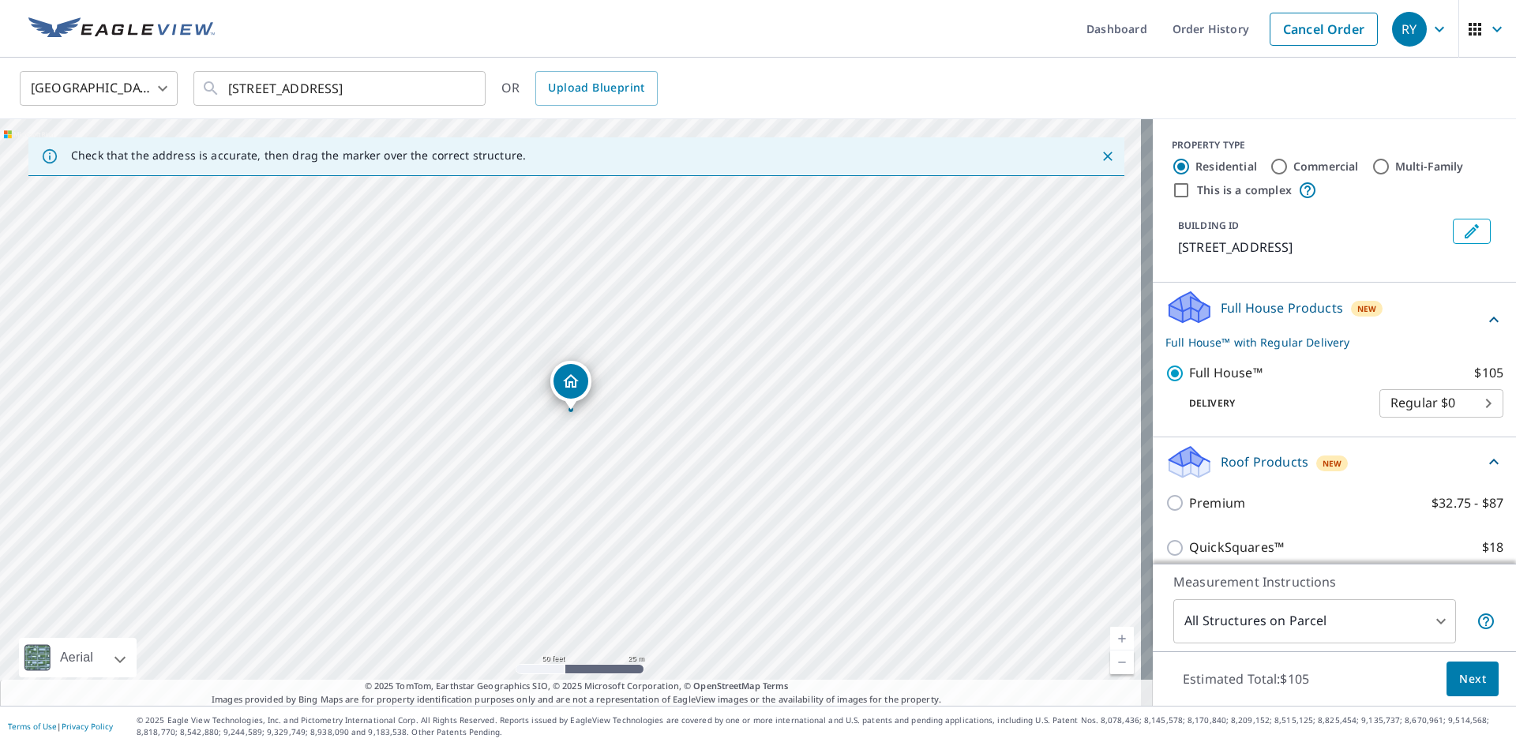
click at [1407, 405] on body "[PERSON_NAME] Dashboard Order History Cancel Order RY [GEOGRAPHIC_DATA] [GEOGRA…" at bounding box center [758, 373] width 1516 height 746
click at [1407, 405] on li "Regular $0" at bounding box center [1417, 403] width 124 height 28
click at [1365, 414] on body "[PERSON_NAME] Dashboard Order History Cancel Order RY [GEOGRAPHIC_DATA] [GEOGRA…" at bounding box center [758, 373] width 1516 height 746
click at [1365, 414] on li "Regular $0" at bounding box center [1417, 403] width 124 height 28
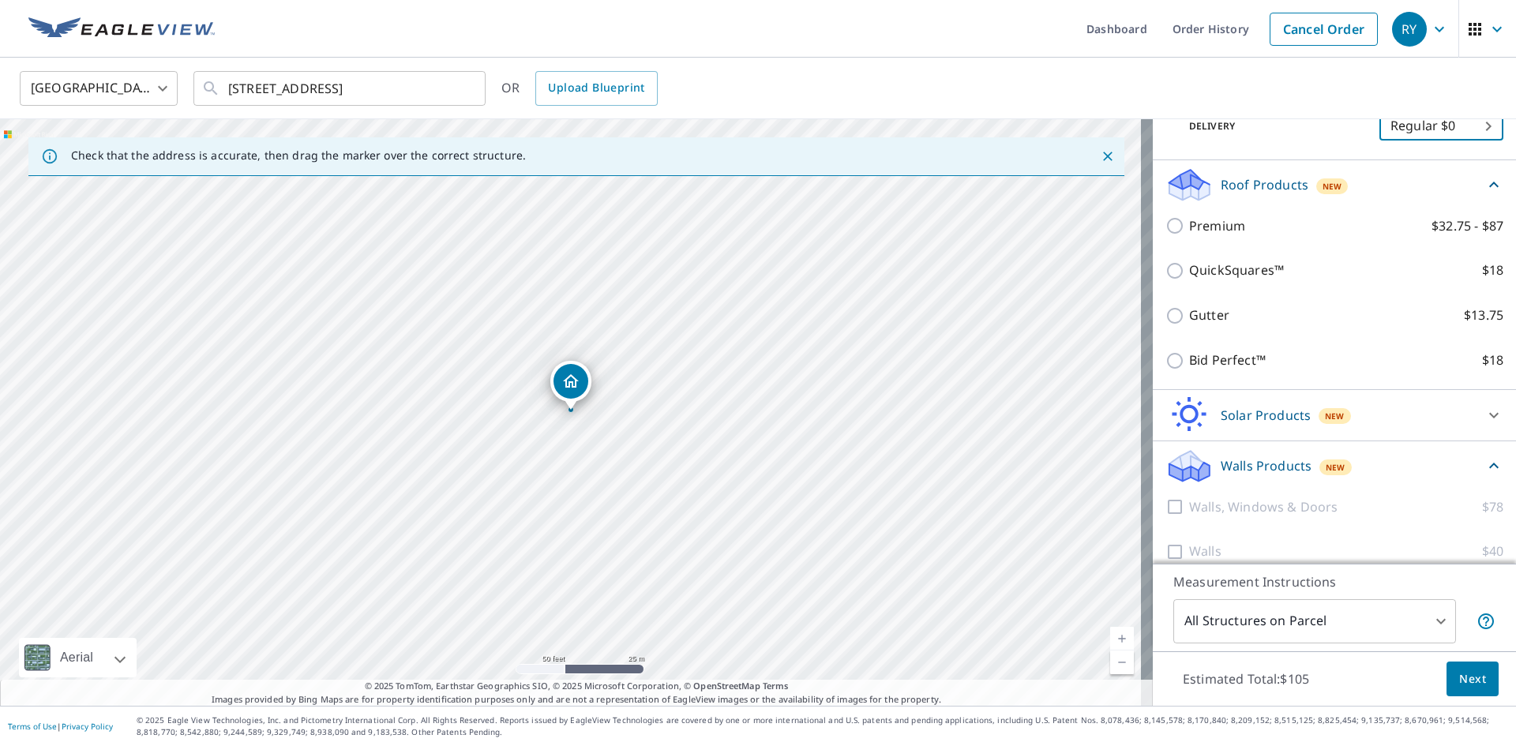
scroll to position [294, 0]
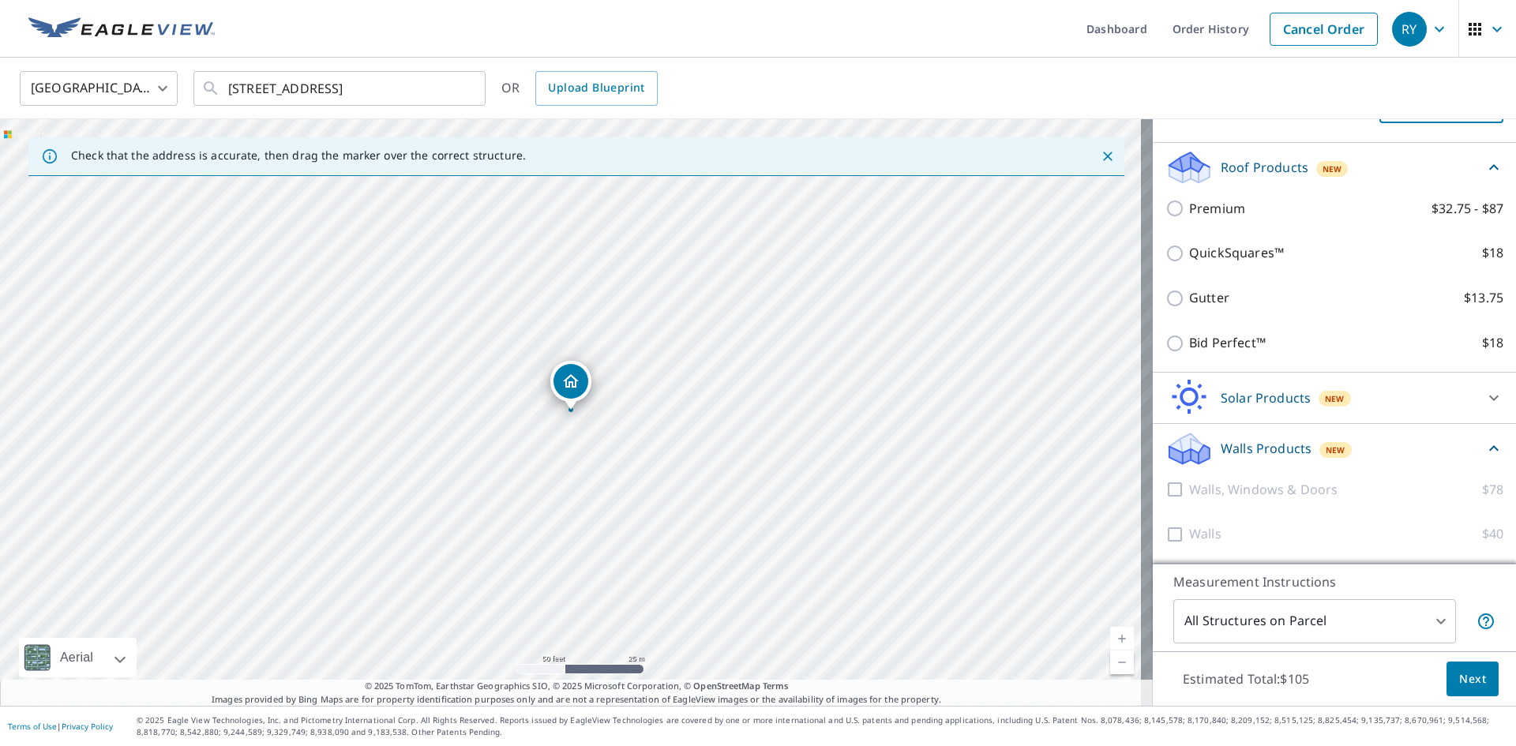
click at [1460, 680] on span "Next" at bounding box center [1472, 679] width 27 height 20
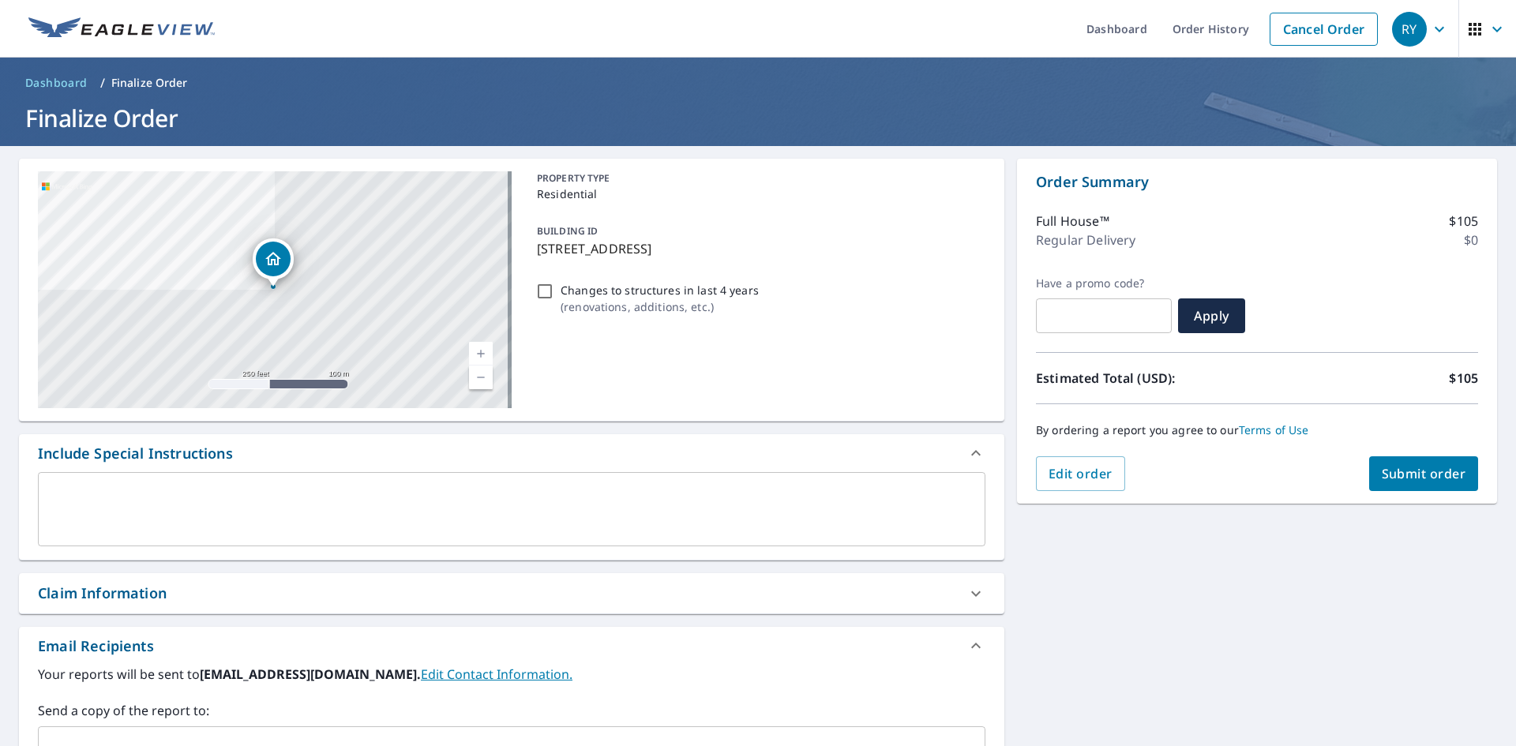
click at [900, 316] on div "Changes to structures in last 4 years ( renovations, additions, etc. )" at bounding box center [758, 298] width 455 height 43
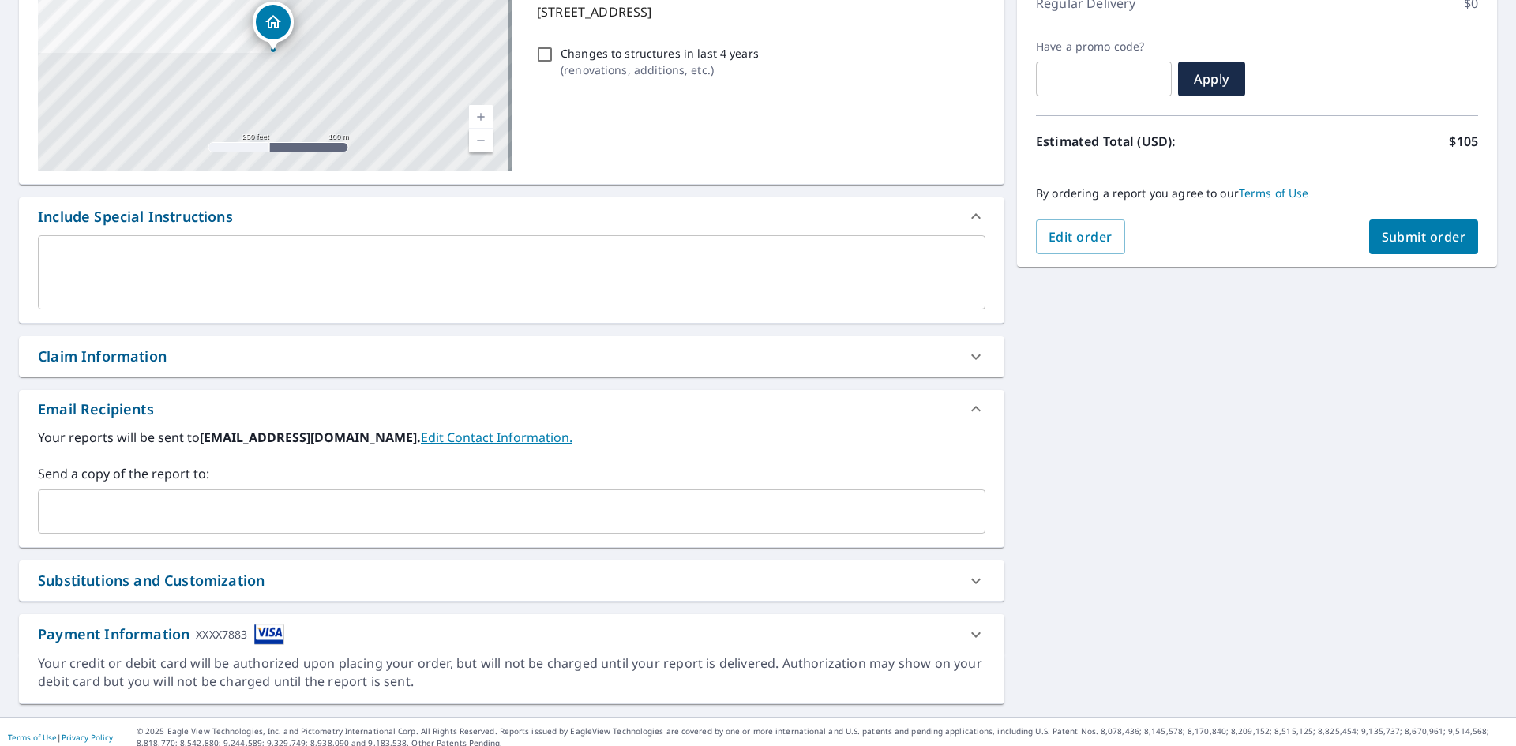
scroll to position [248, 0]
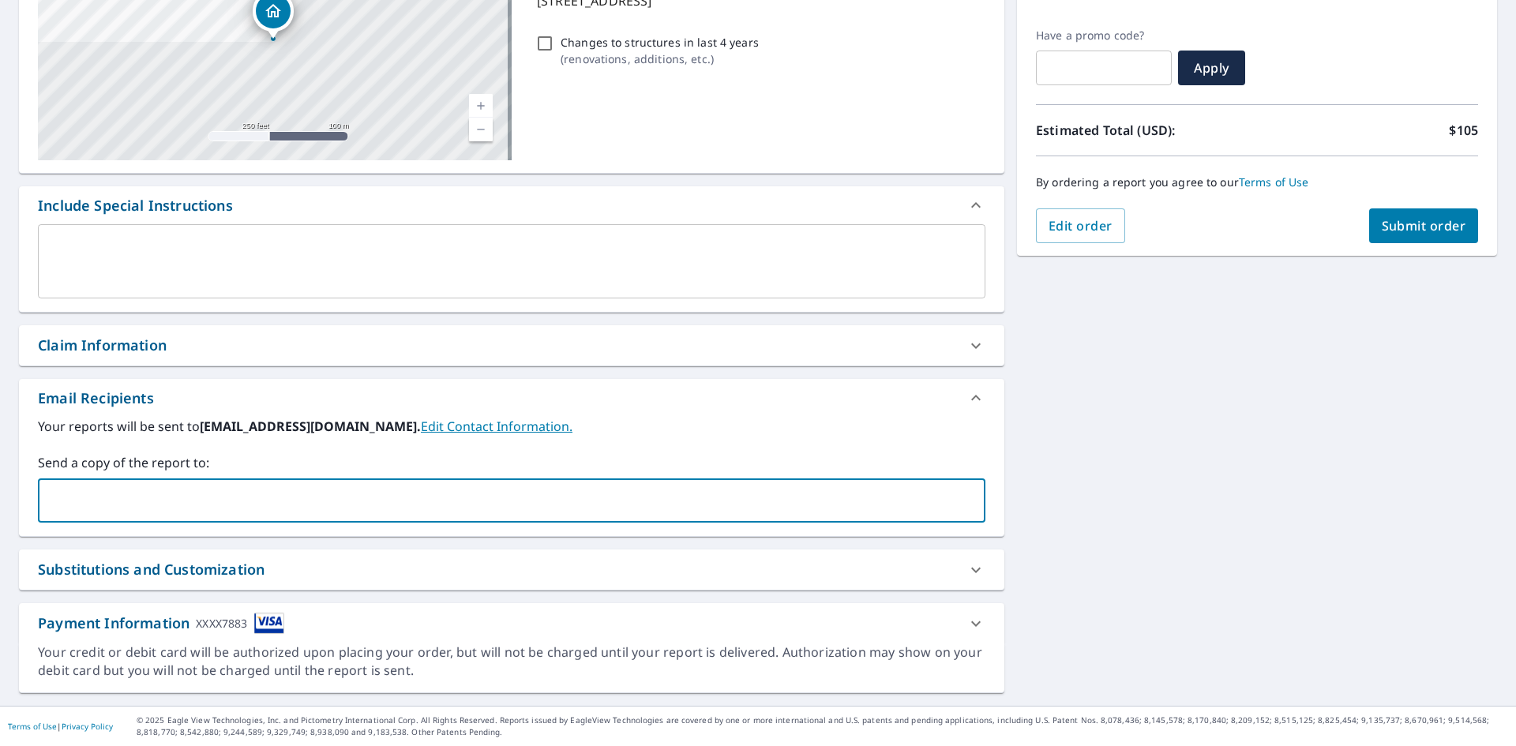
click at [343, 490] on input "text" at bounding box center [499, 501] width 909 height 30
type input "[EMAIL_ADDRESS][DOMAIN_NAME]"
click at [1226, 557] on div "[STREET_ADDRESS] Aerial Road A standard road map Aerial A detailed look from ab…" at bounding box center [758, 302] width 1516 height 808
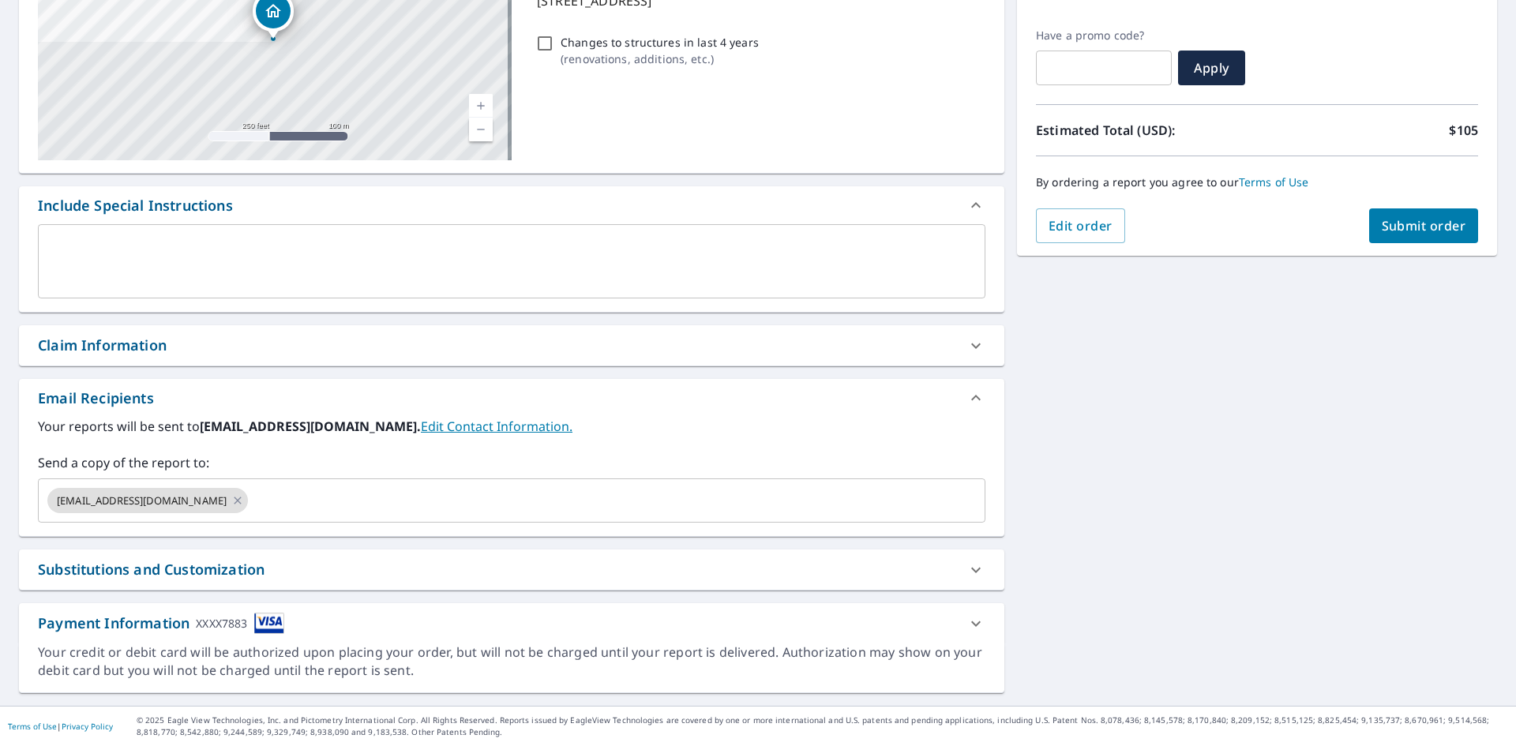
click at [1226, 557] on div "[STREET_ADDRESS] Aerial Road A standard road map Aerial A detailed look from ab…" at bounding box center [758, 302] width 1516 height 808
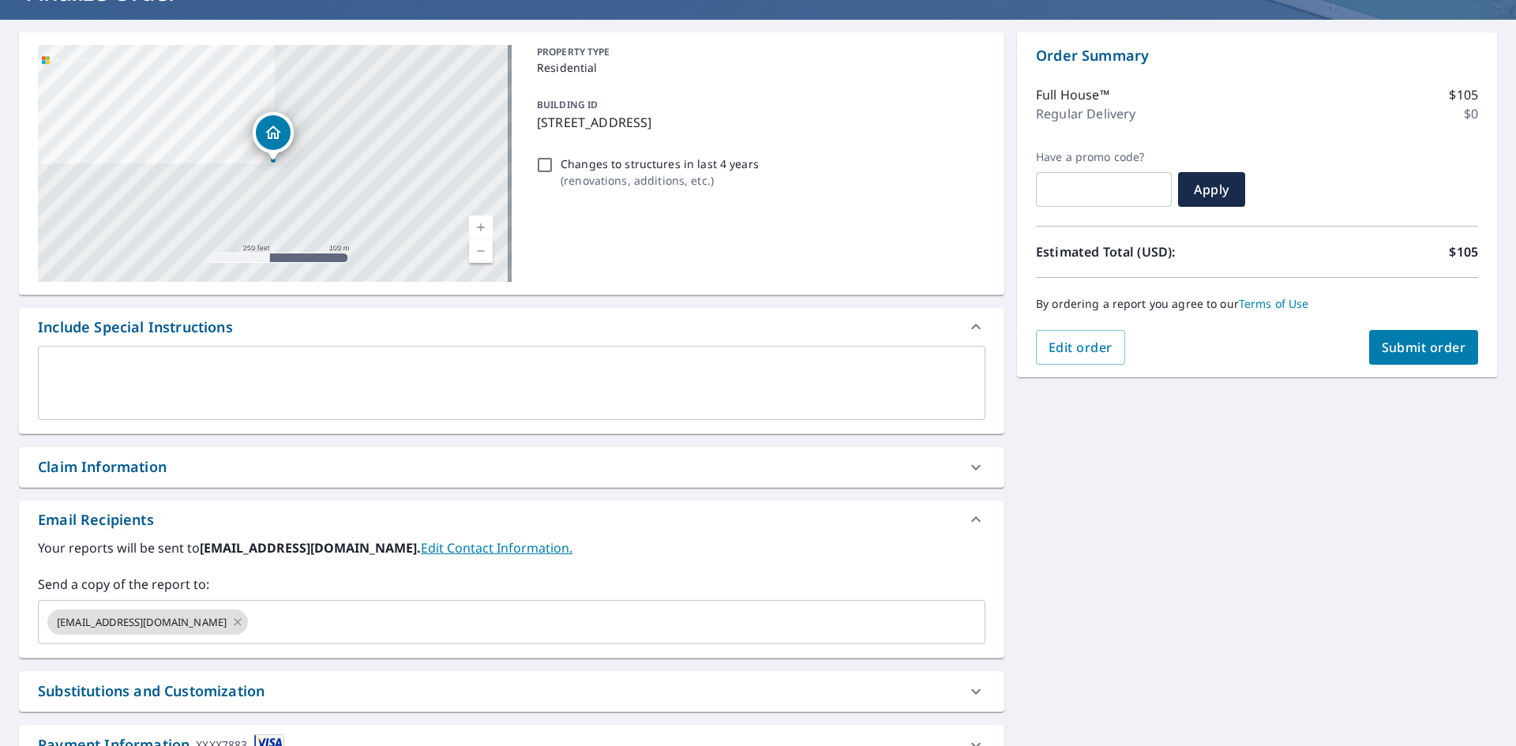
scroll to position [0, 0]
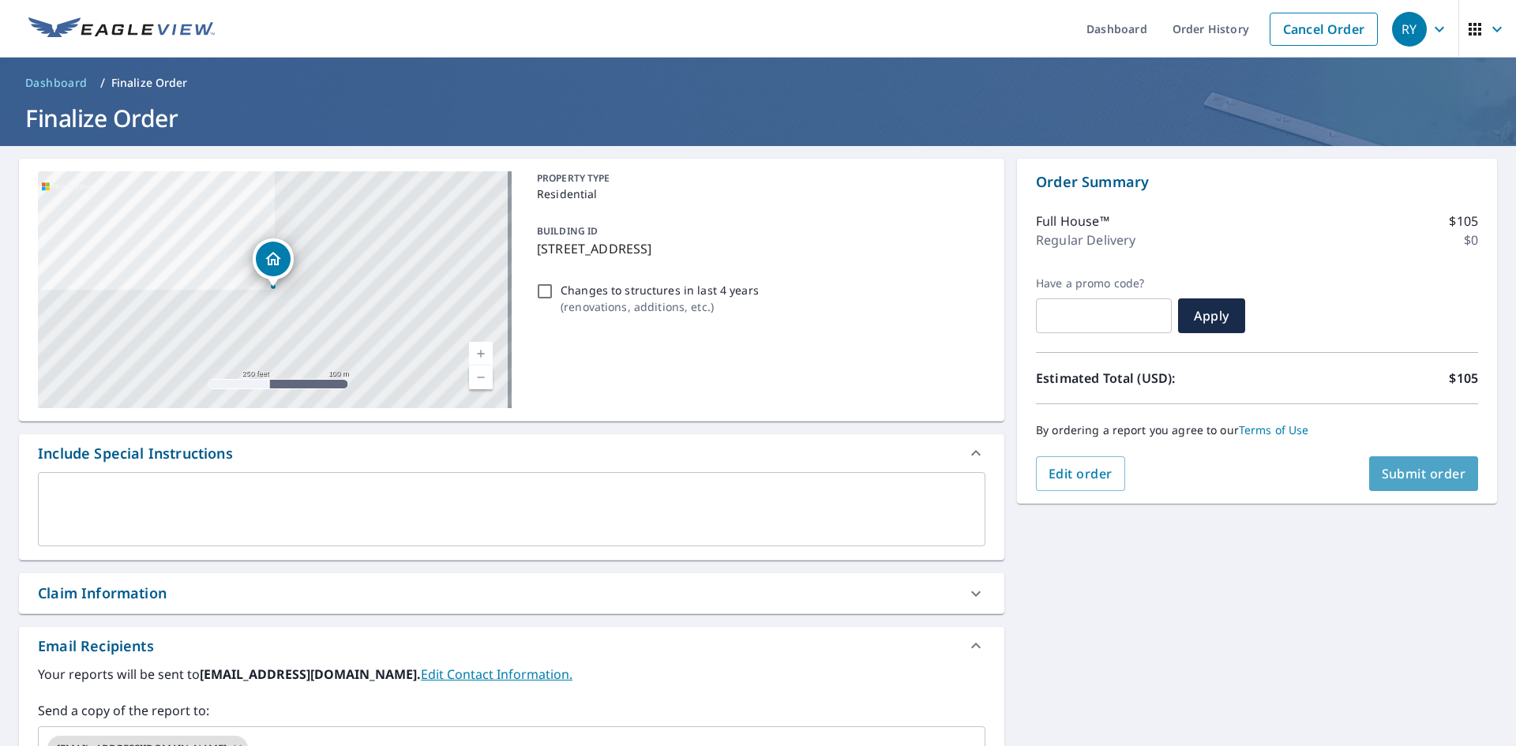
click at [1413, 477] on span "Submit order" at bounding box center [1424, 473] width 84 height 17
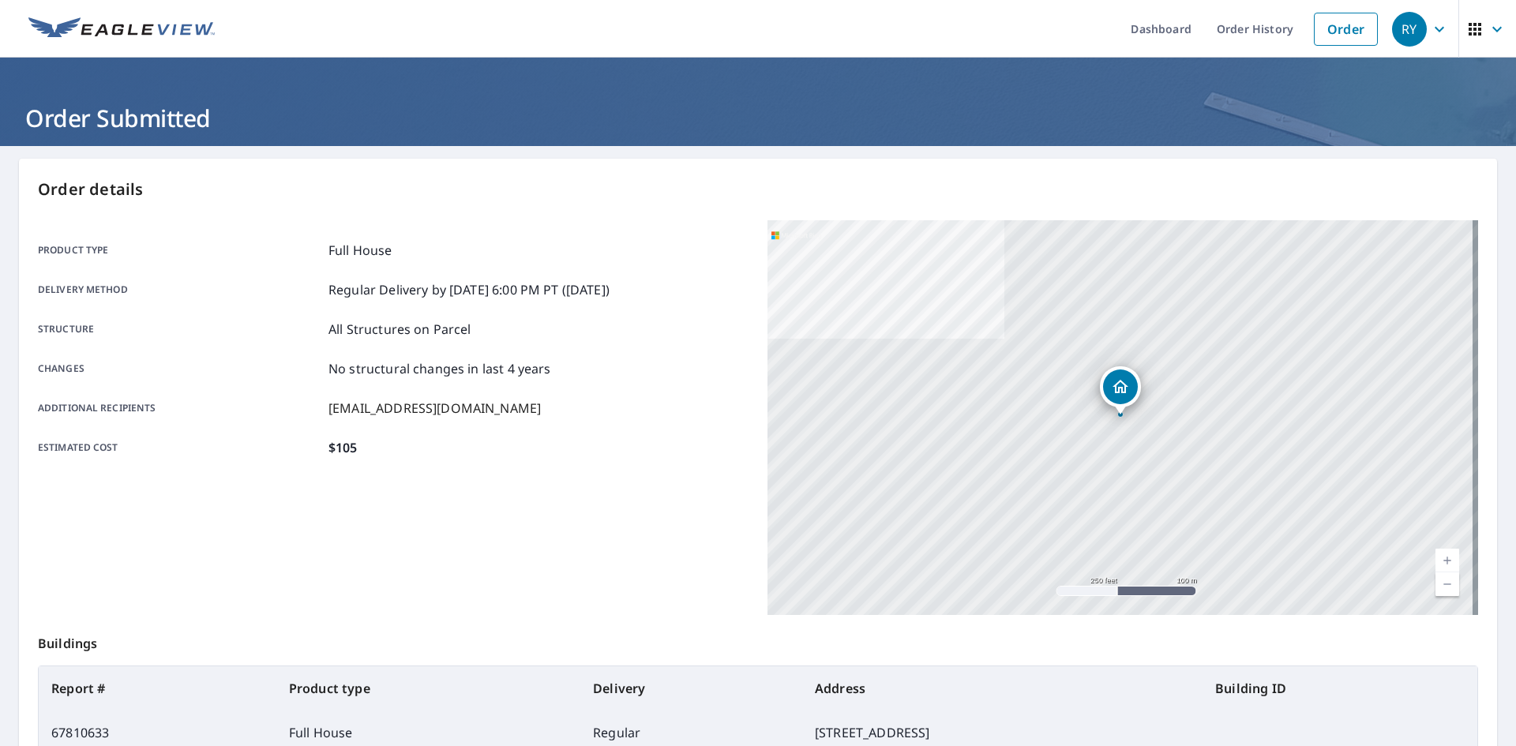
scroll to position [183, 0]
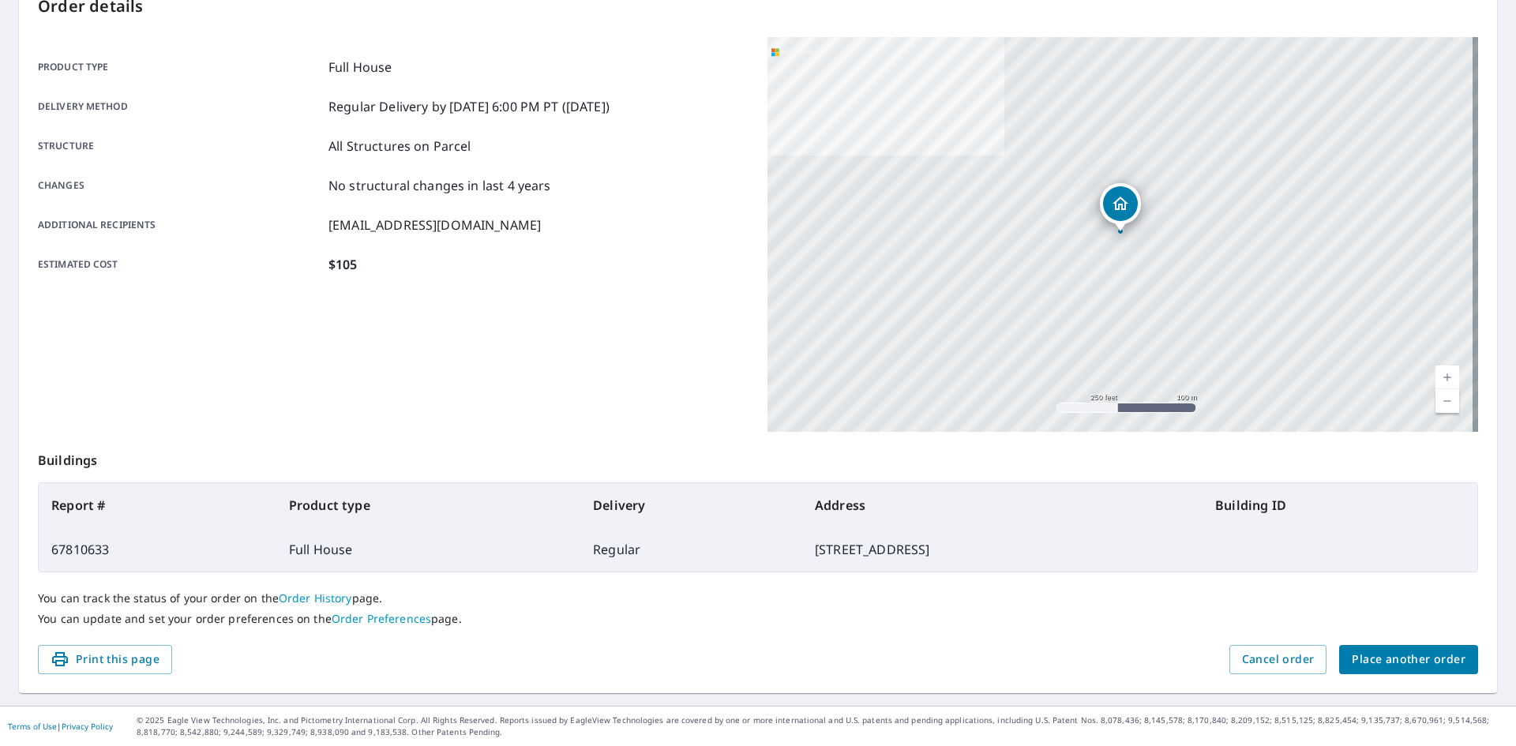
click at [312, 600] on link "Order History" at bounding box center [315, 598] width 73 height 15
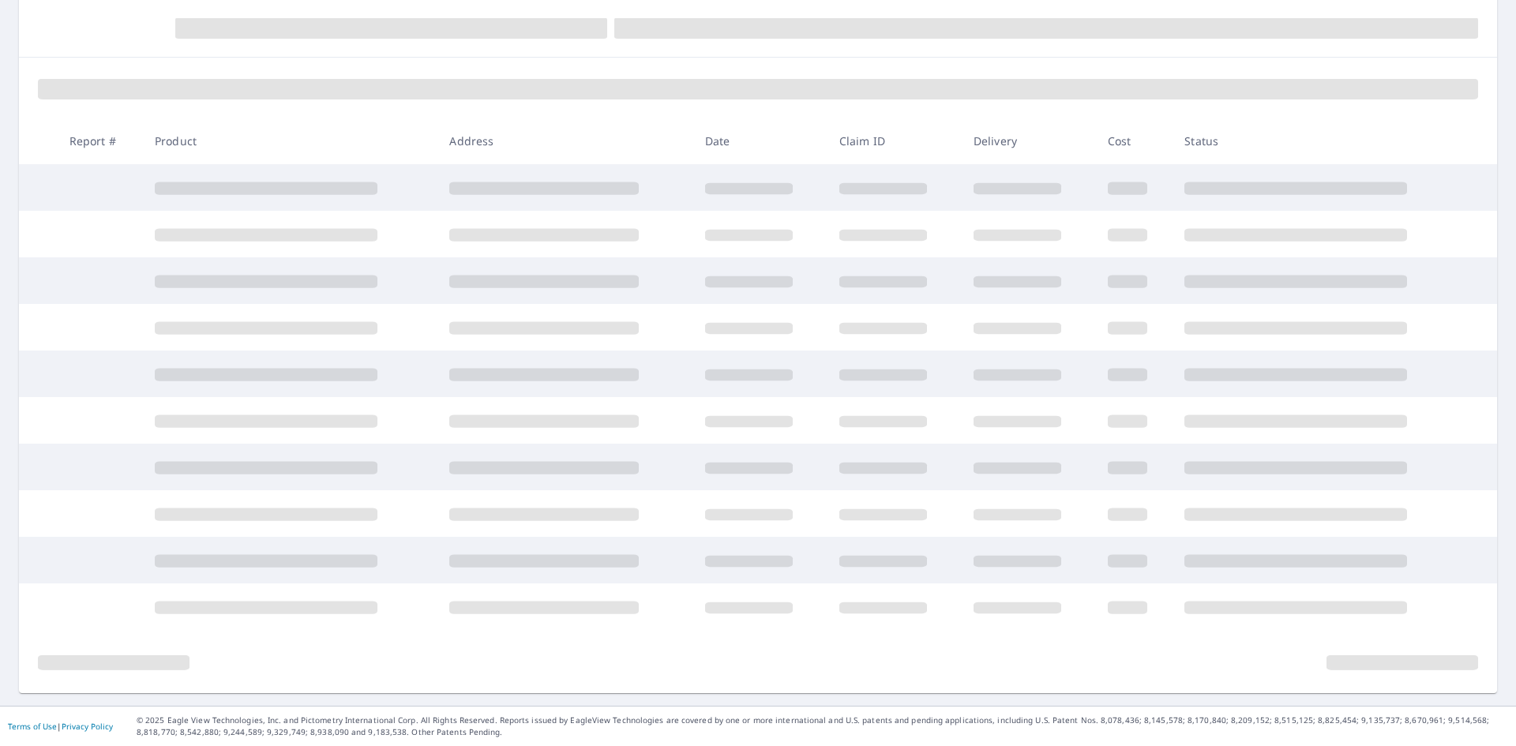
scroll to position [168, 0]
